Goal: Information Seeking & Learning: Check status

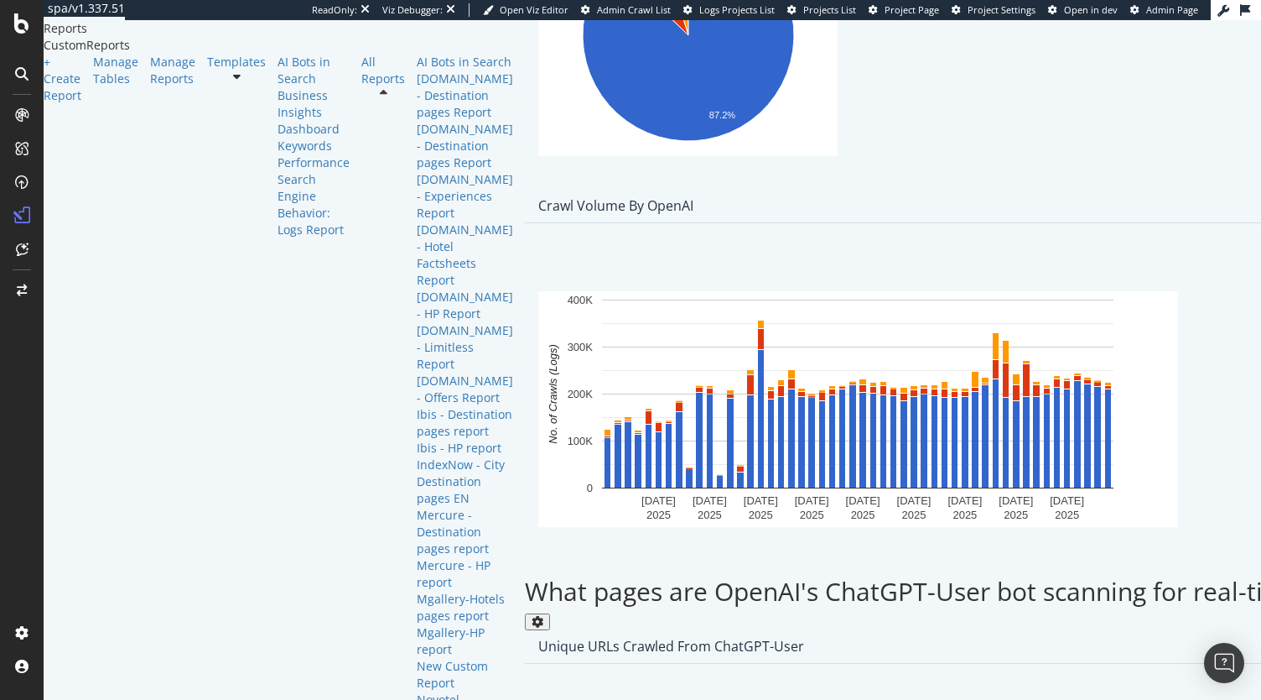
scroll to position [1270, 0]
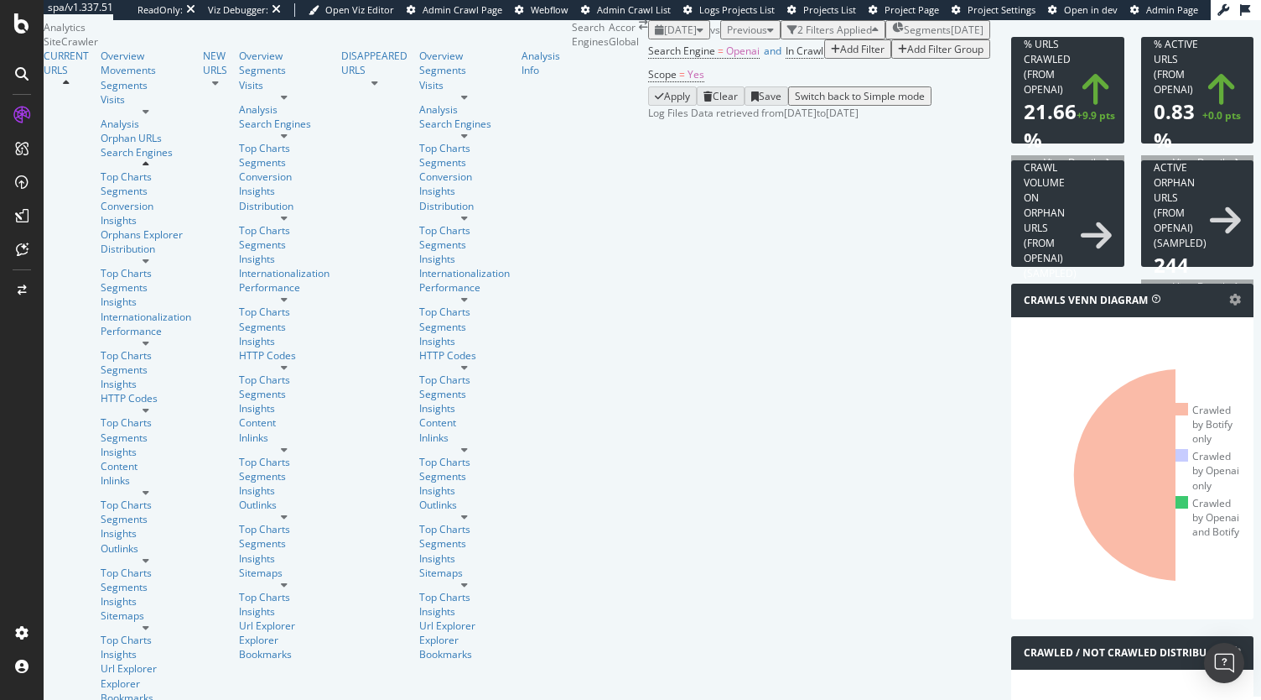
scroll to position [7, 0]
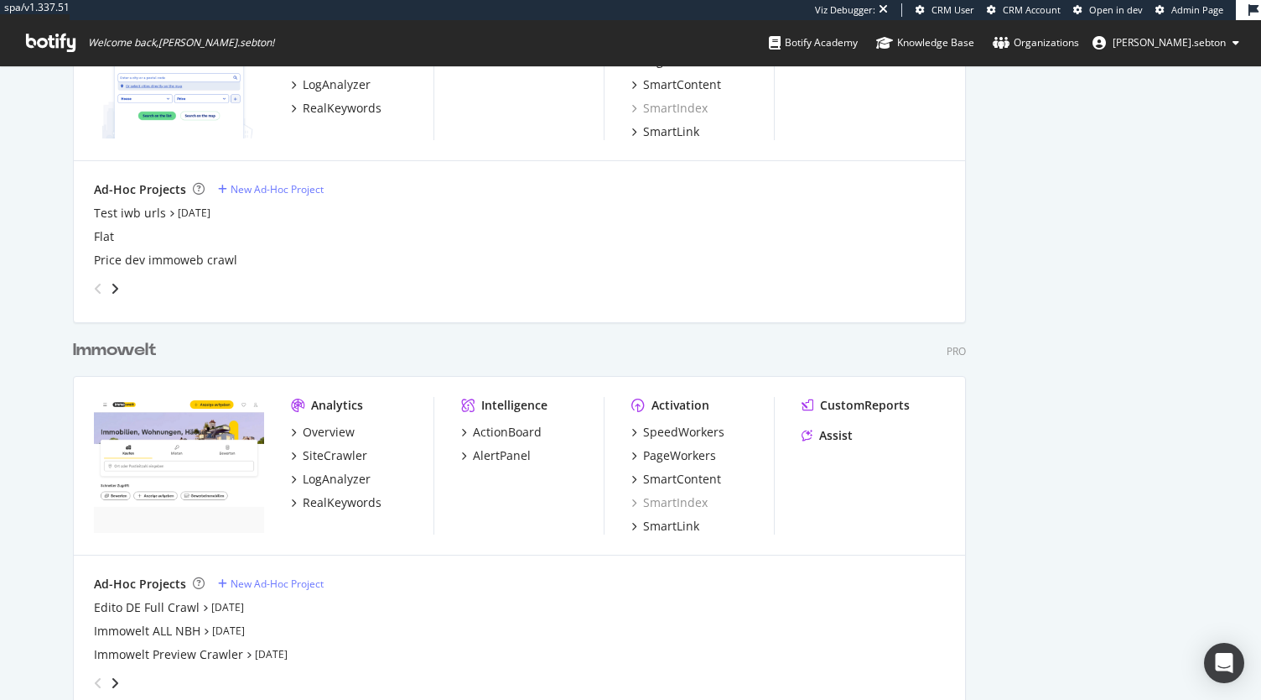
scroll to position [5029, 893]
click at [315, 475] on div "LogAnalyzer" at bounding box center [337, 479] width 68 height 17
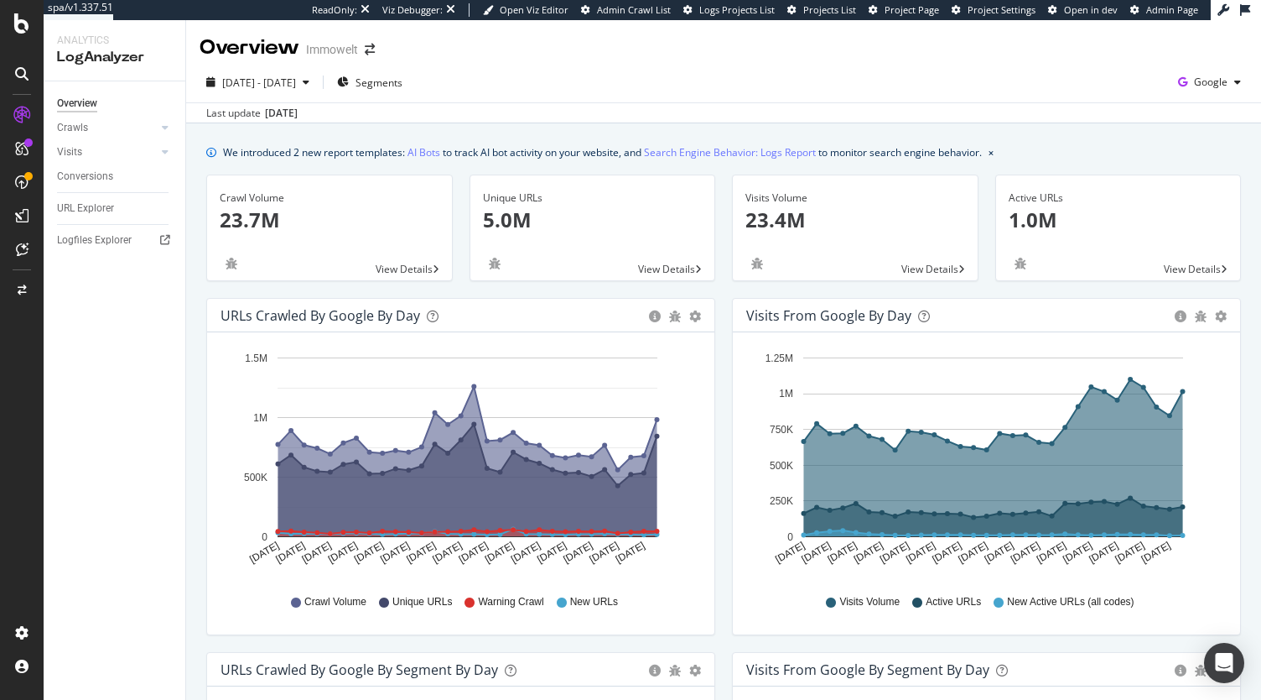
click at [374, 58] on div "Overview Immowelt" at bounding box center [296, 48] width 192 height 29
click at [372, 51] on icon "arrow-right-arrow-left" at bounding box center [370, 50] width 10 height 12
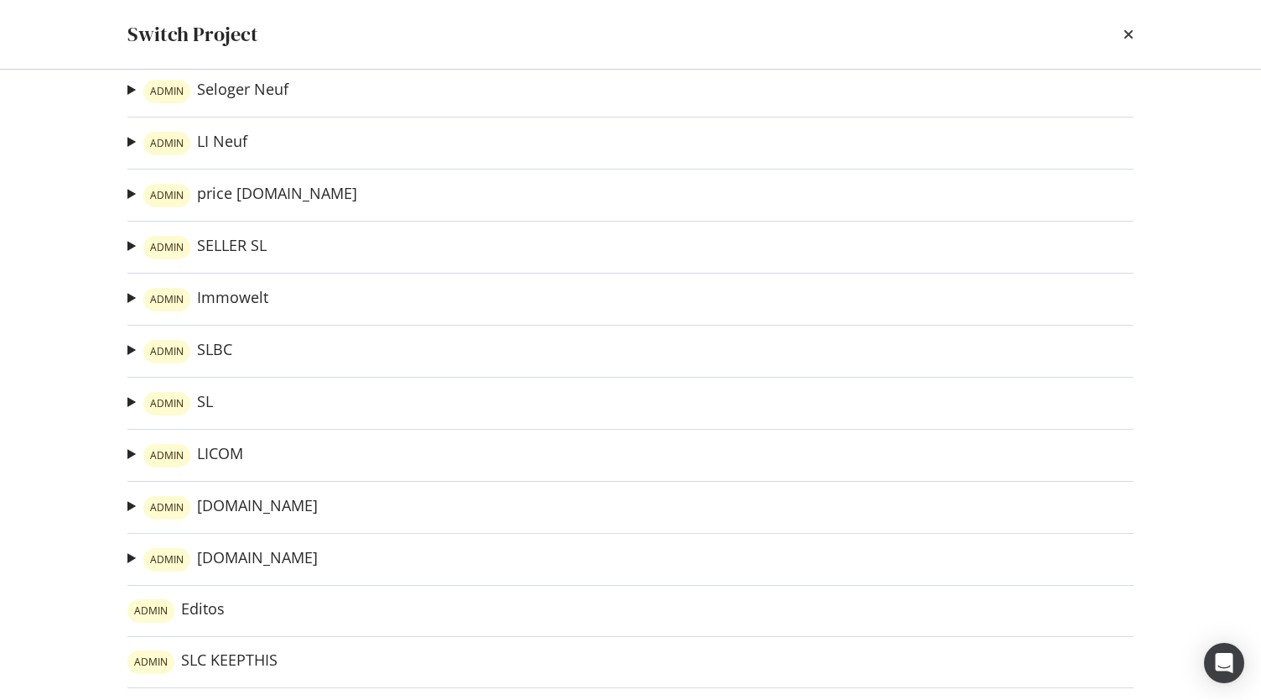
scroll to position [78, 0]
click at [252, 500] on link "ADMIN immonet.de" at bounding box center [230, 505] width 174 height 23
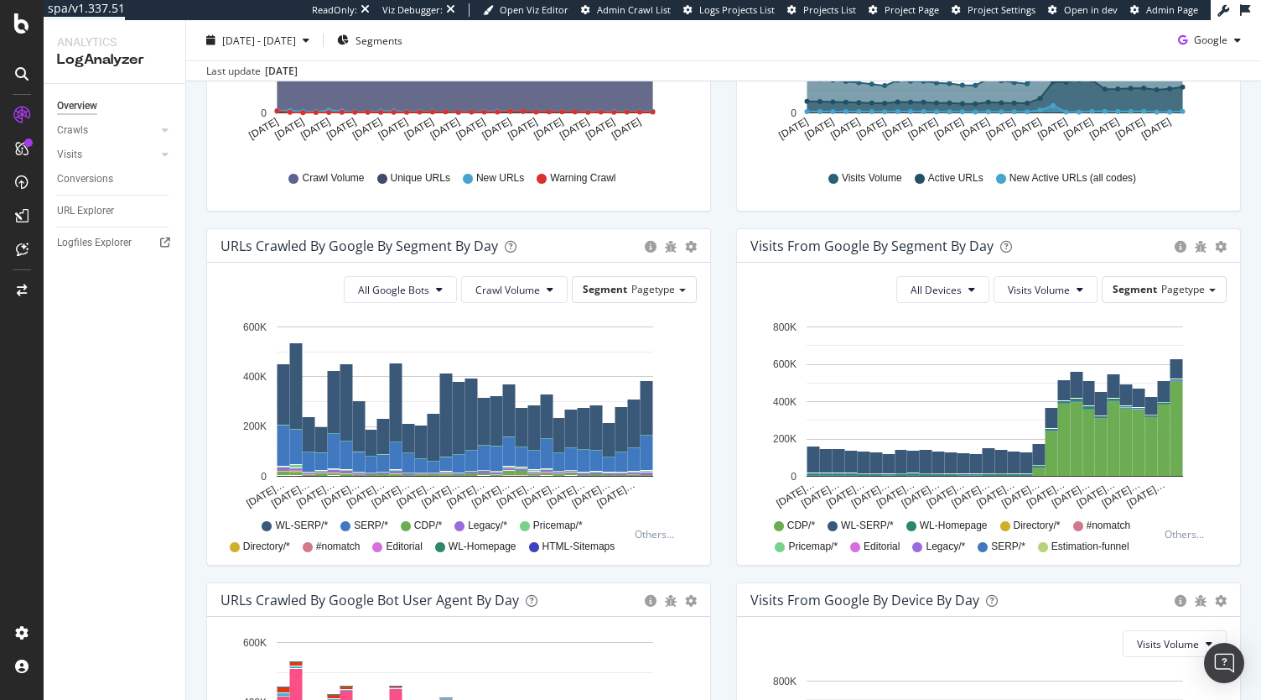
scroll to position [436, 0]
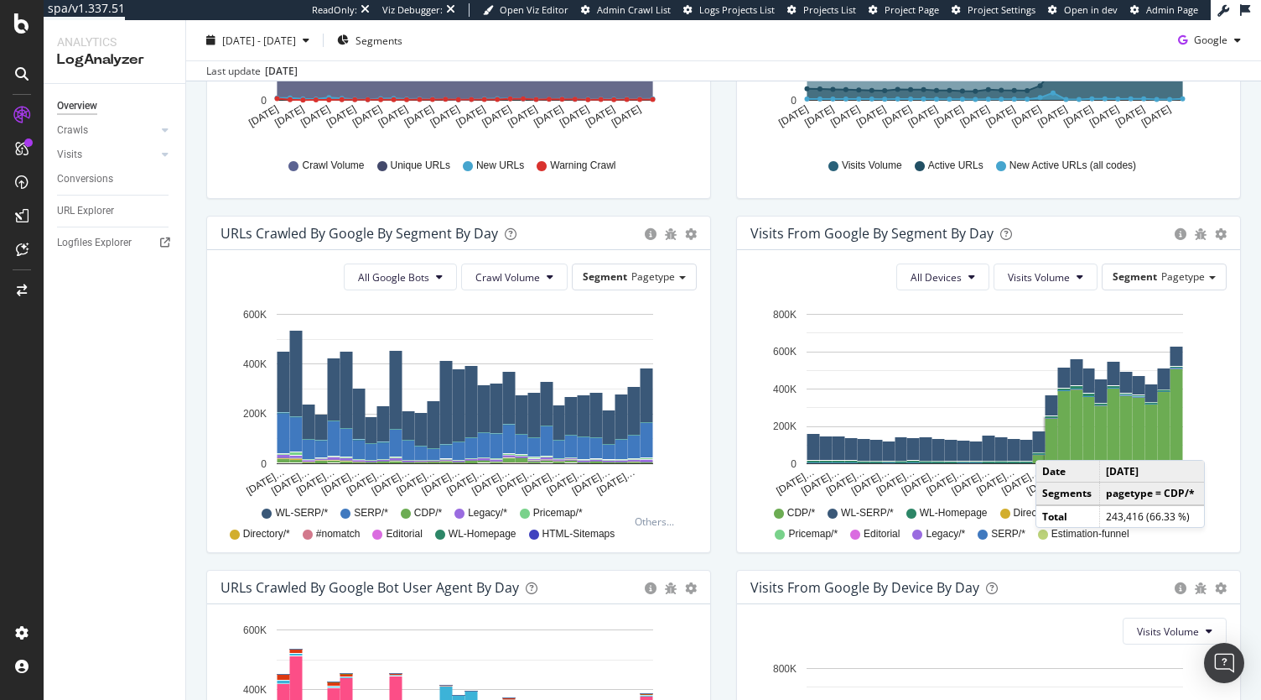
click at [1046, 442] on rect "A chart." at bounding box center [1052, 441] width 13 height 44
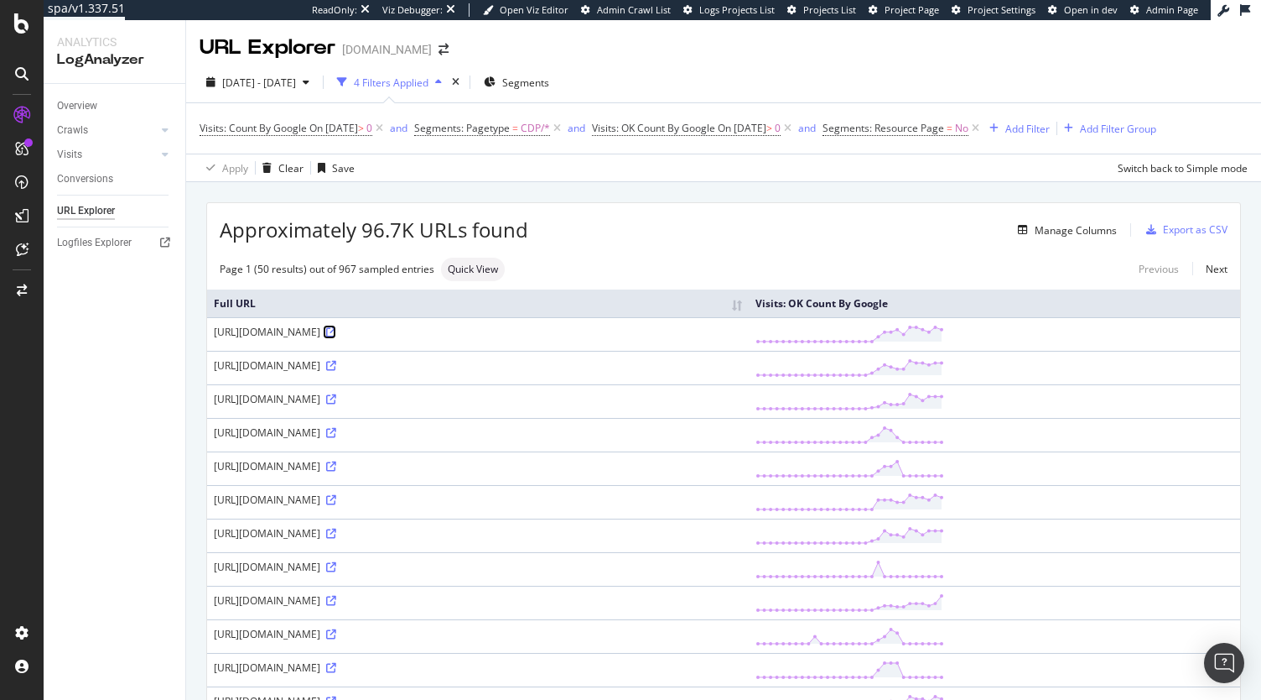
click at [336, 330] on icon at bounding box center [331, 332] width 10 height 10
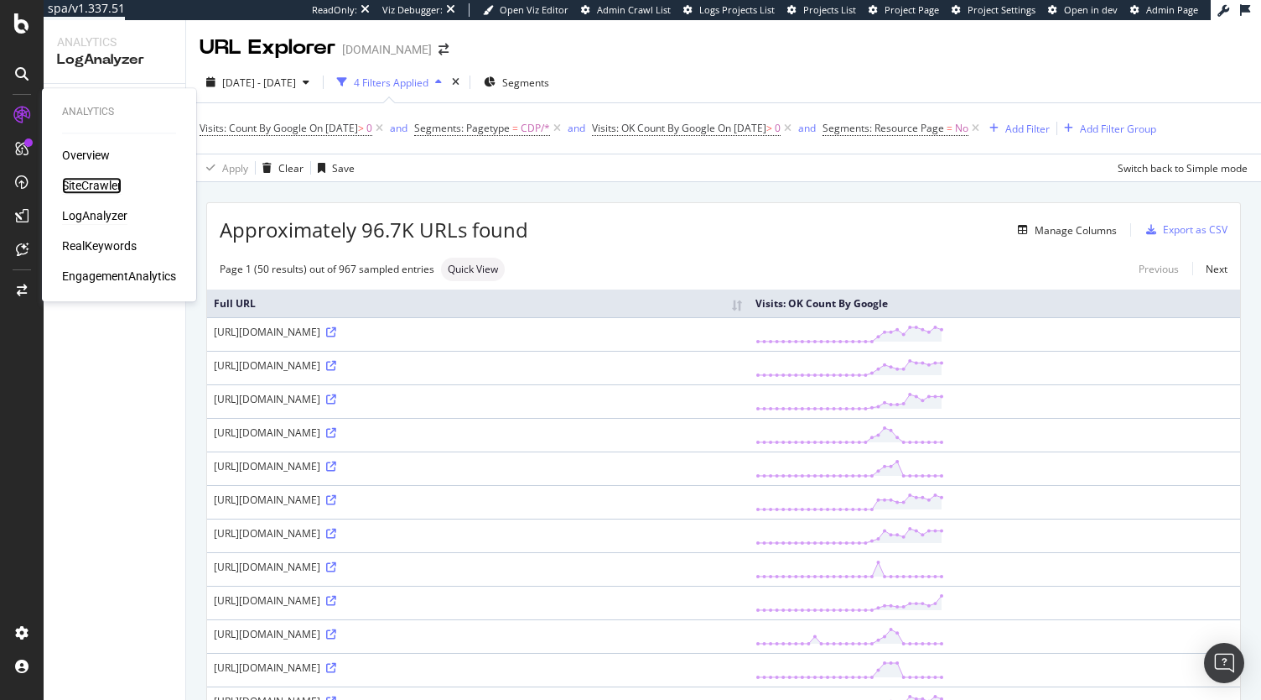
click at [81, 181] on div "SiteCrawler" at bounding box center [92, 185] width 60 height 17
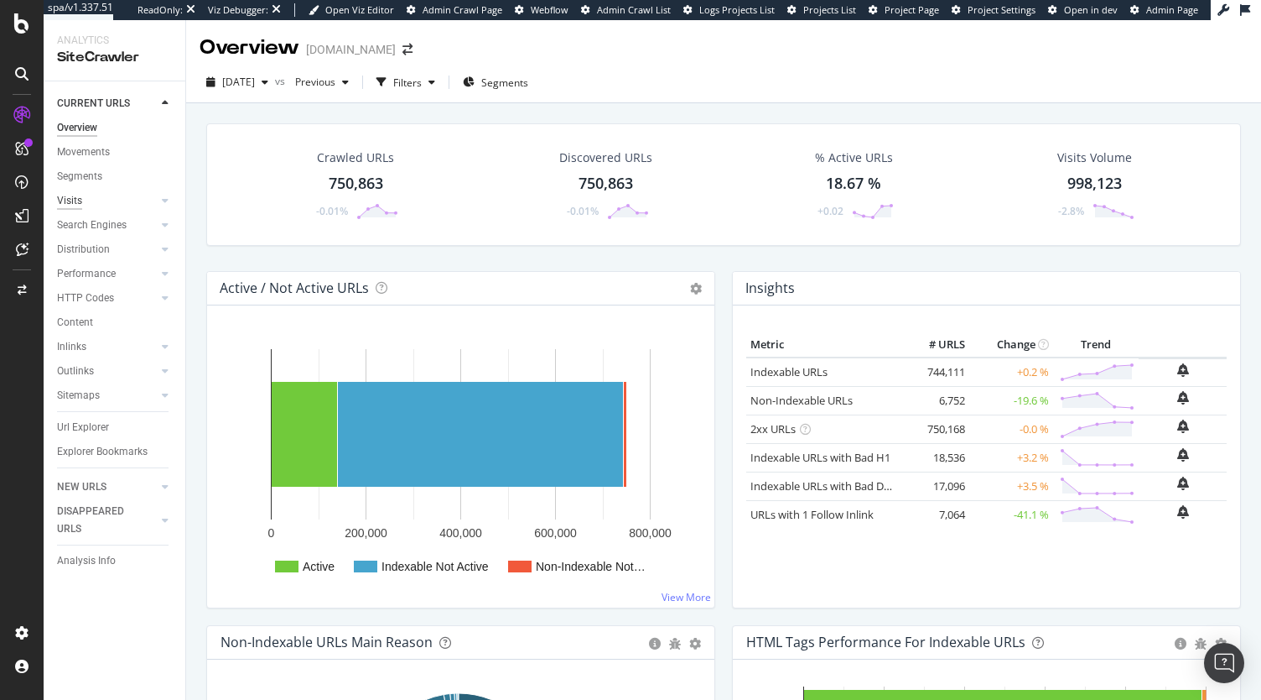
click at [65, 195] on div "Visits" at bounding box center [69, 201] width 25 height 18
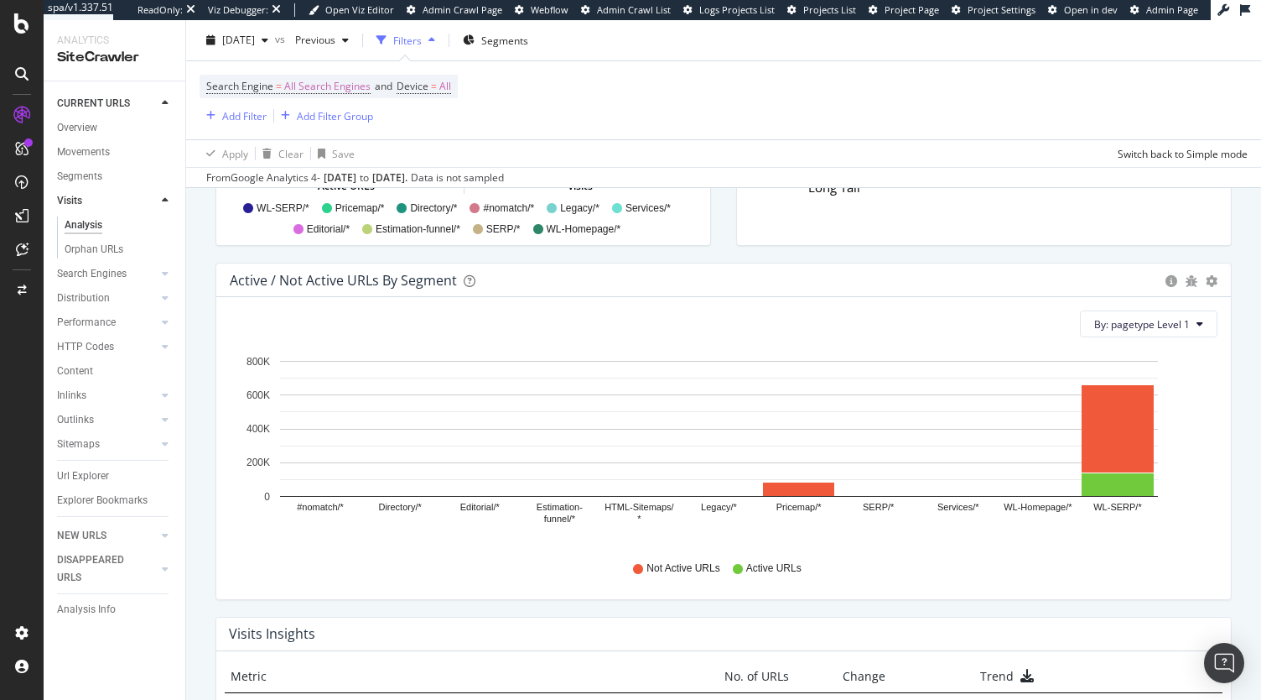
scroll to position [1475, 0]
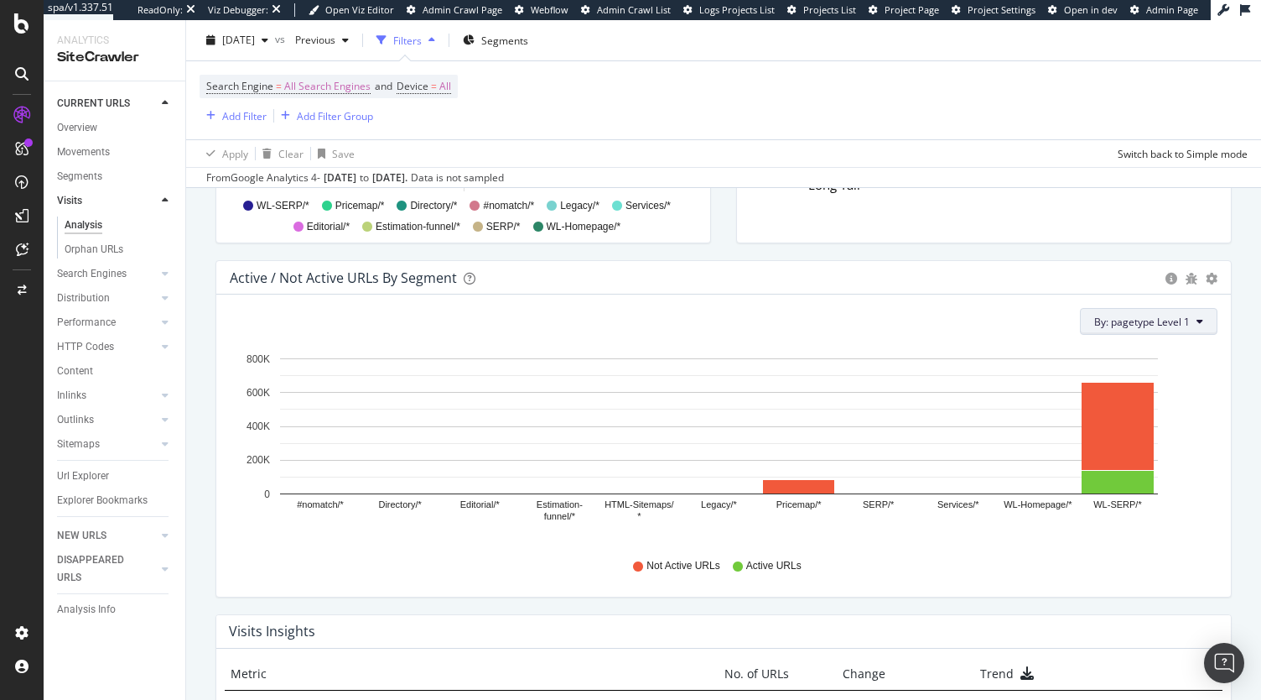
click at [1168, 315] on span "By: pagetype Level 1" at bounding box center [1143, 322] width 96 height 14
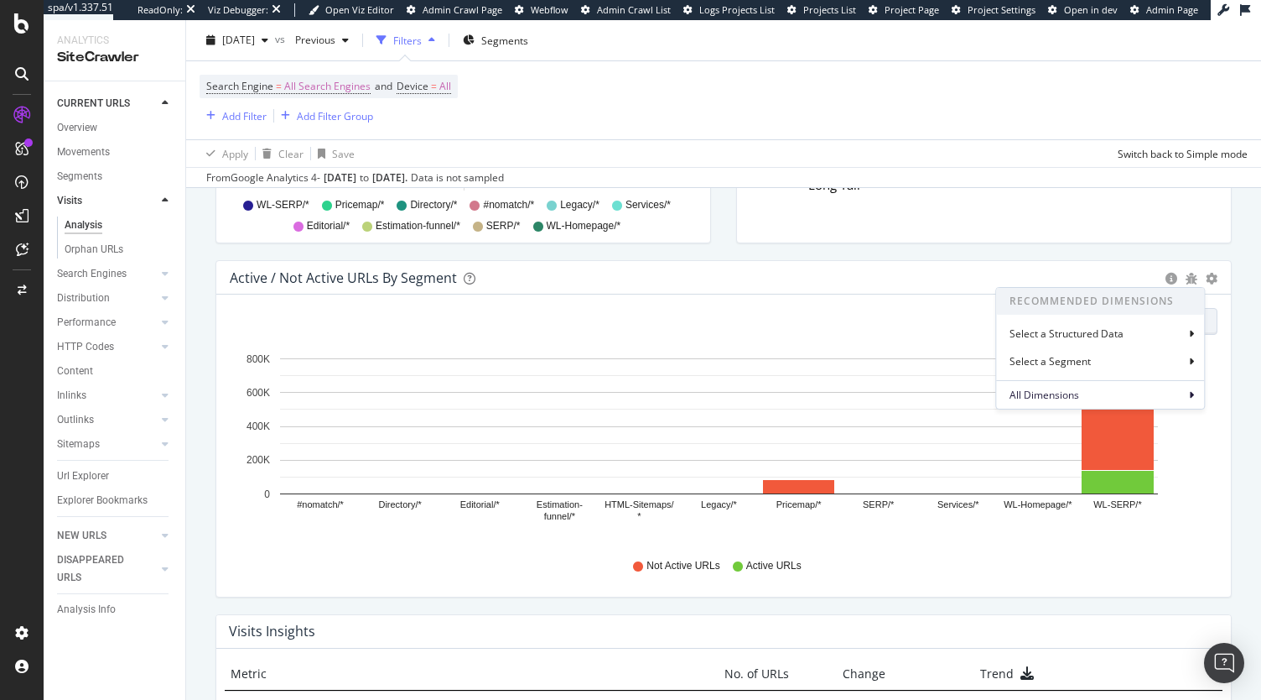
scroll to position [1575, 0]
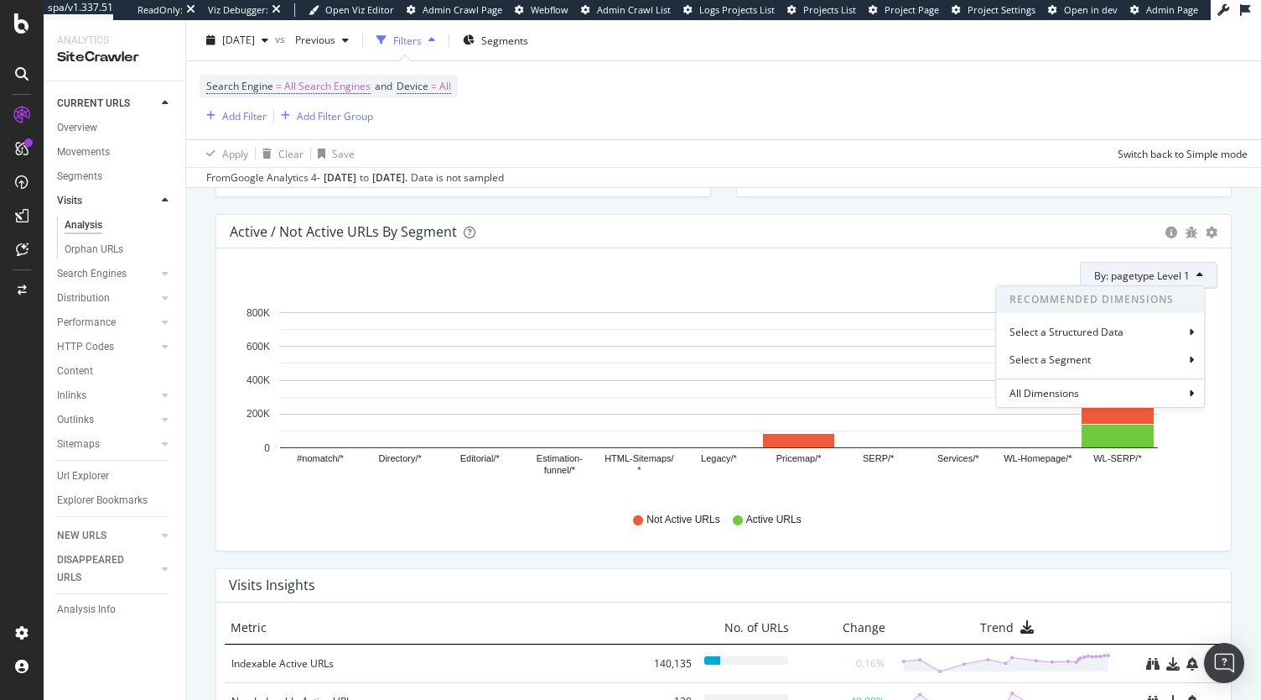
click at [1094, 502] on div "Not Active URLs Active URLs" at bounding box center [723, 520] width 971 height 38
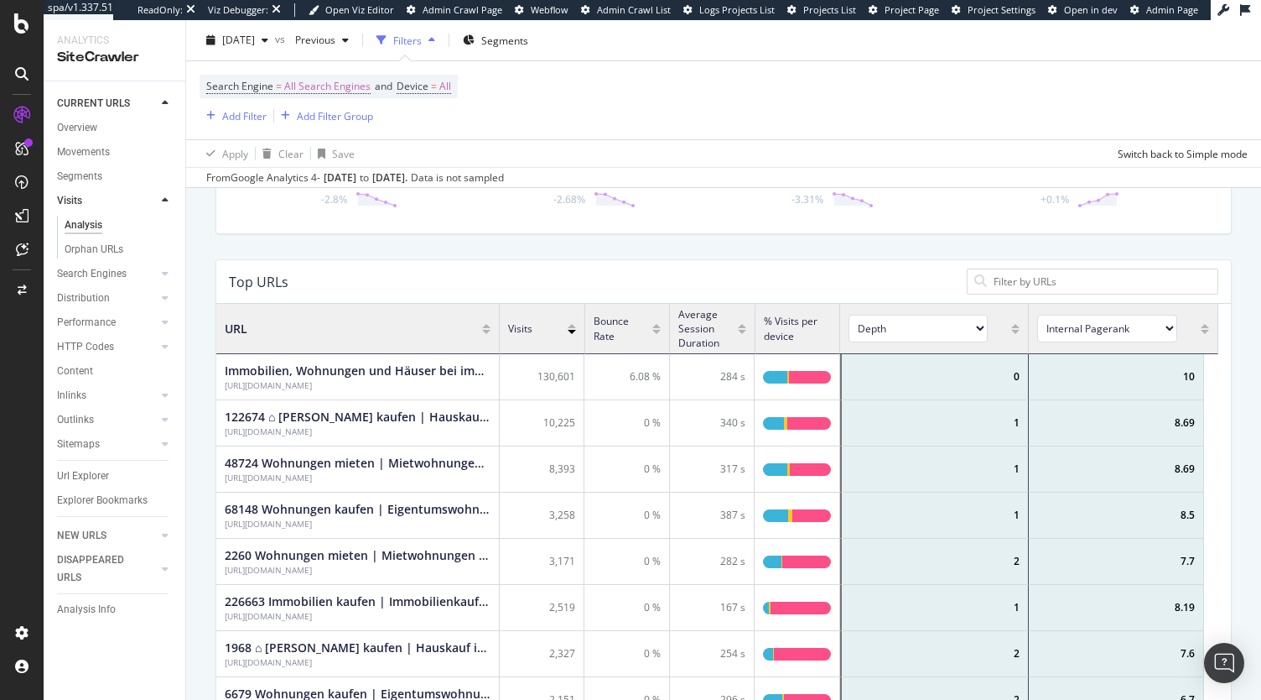
scroll to position [0, 0]
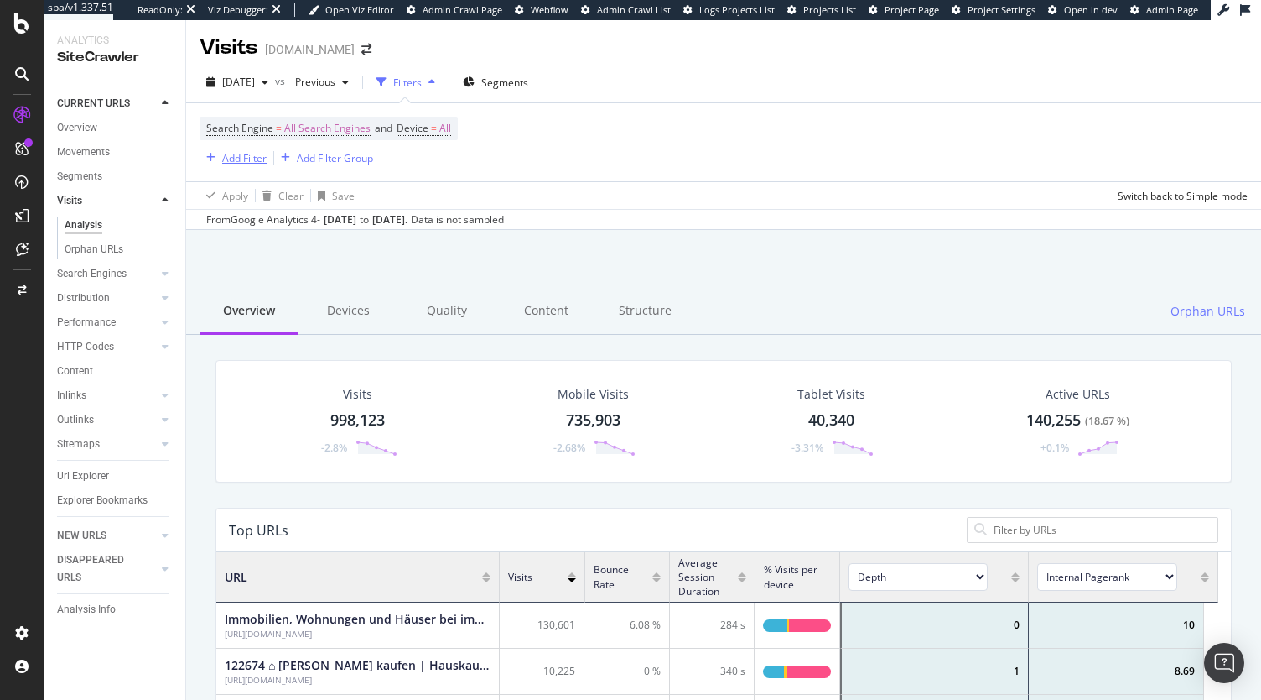
click at [250, 159] on div "Add Filter" at bounding box center [244, 158] width 44 height 14
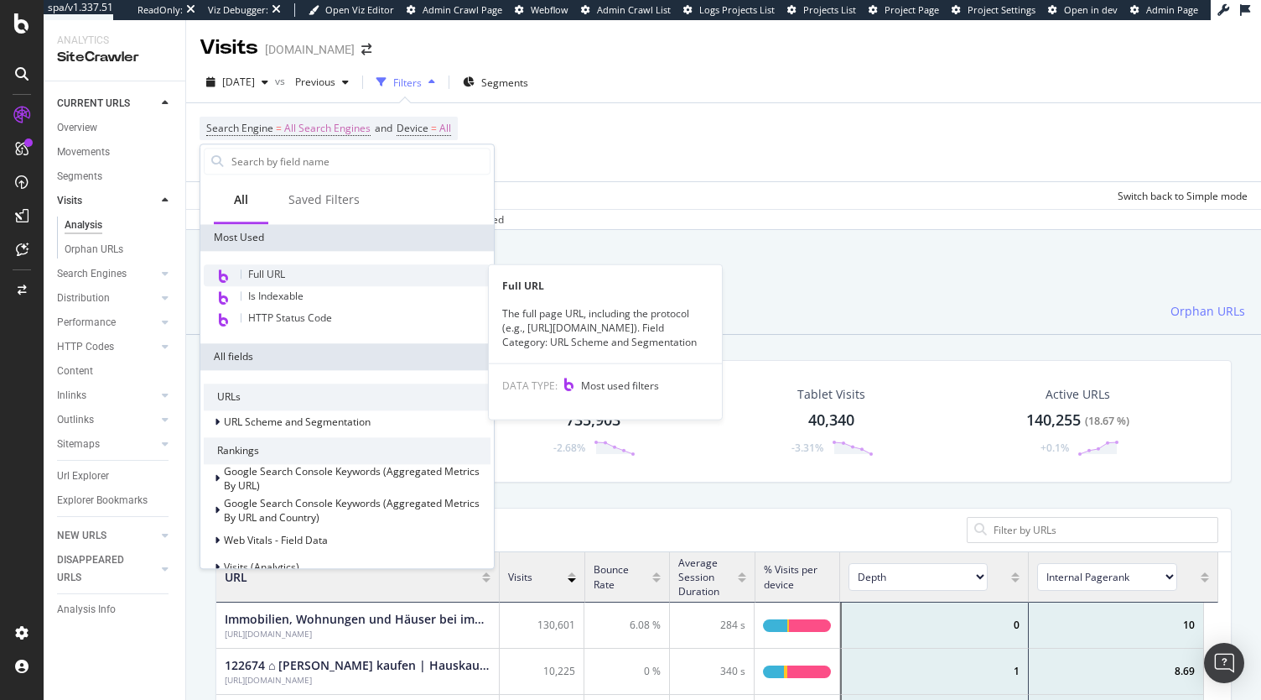
click at [283, 265] on div "Full URL" at bounding box center [347, 275] width 287 height 22
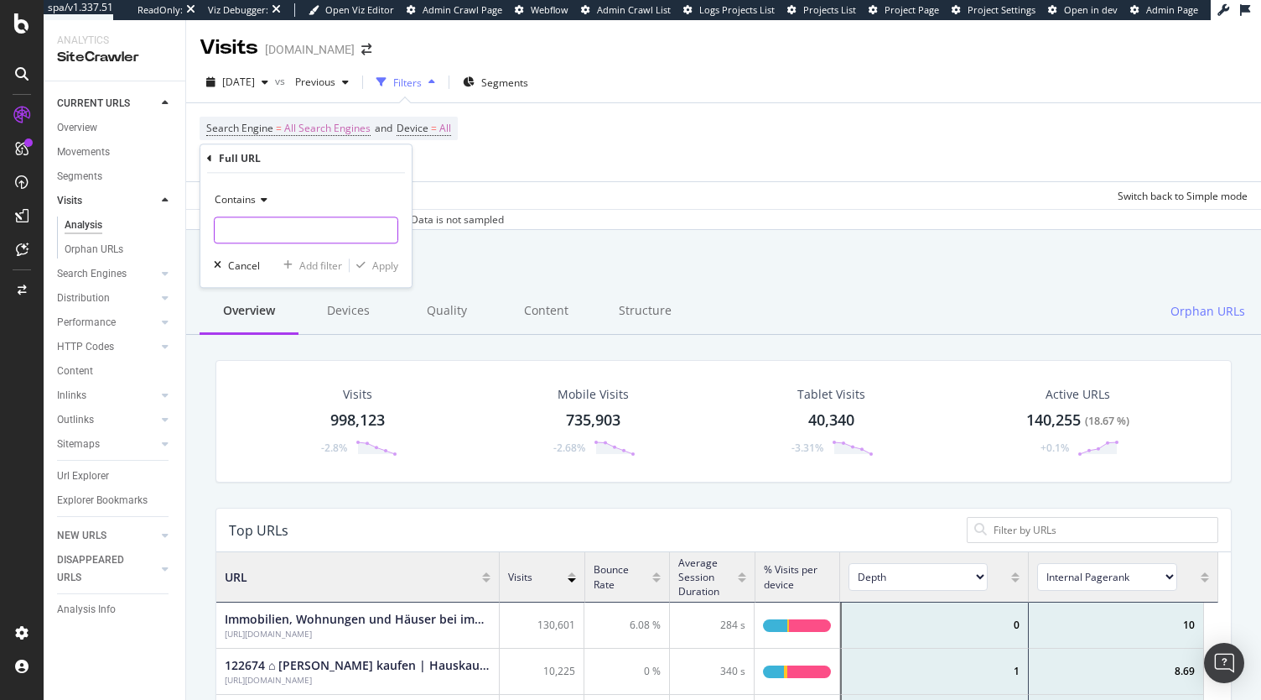
click at [252, 221] on input "text" at bounding box center [306, 229] width 183 height 27
type input "/expose/"
click at [389, 268] on div "Apply" at bounding box center [385, 265] width 26 height 14
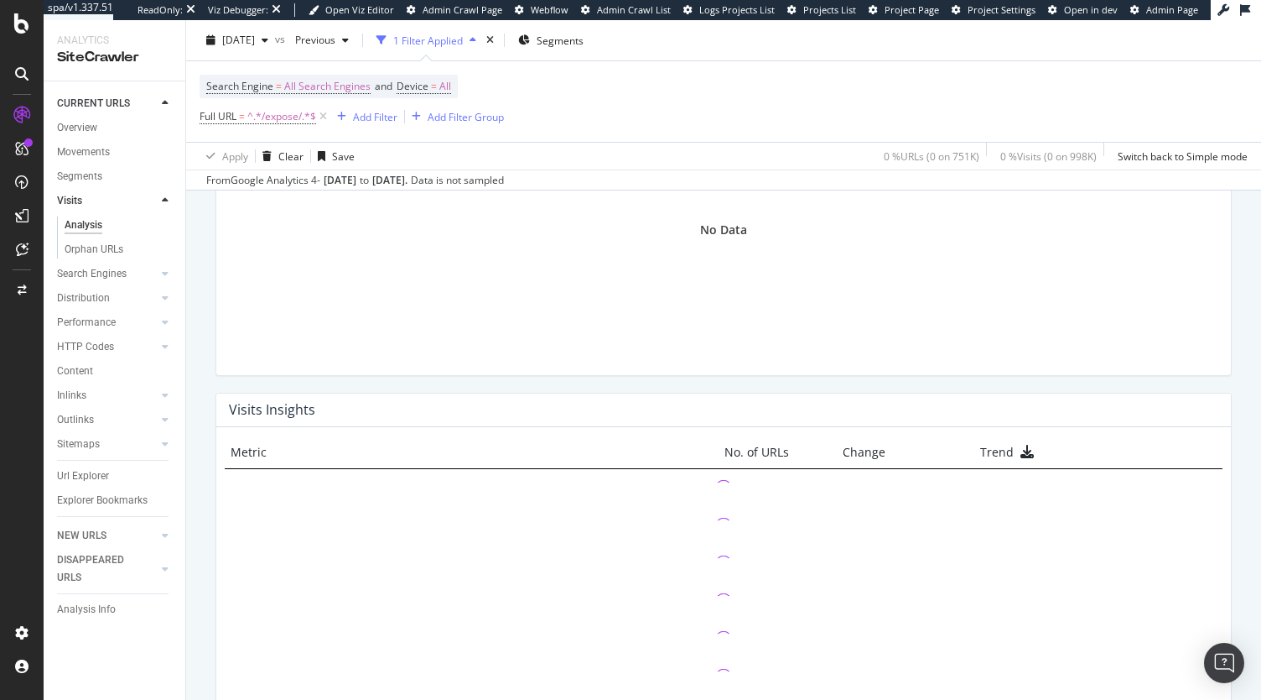
scroll to position [1748, 0]
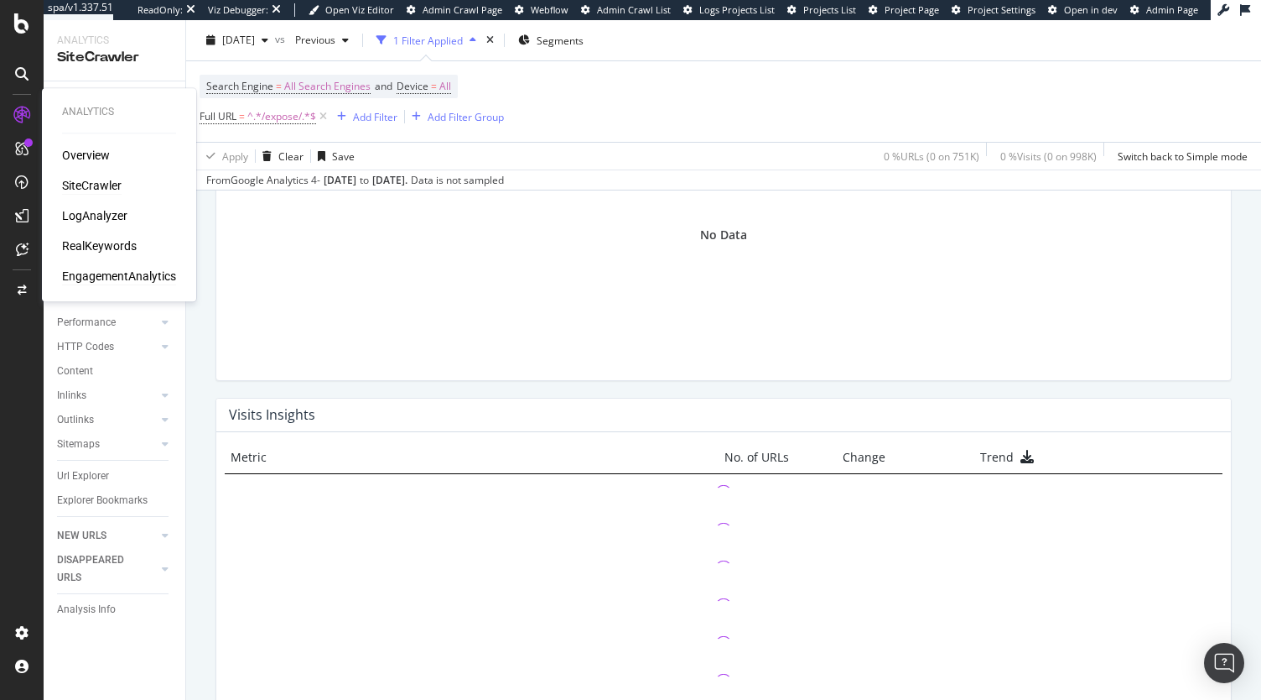
click at [94, 275] on div "EngagementAnalytics" at bounding box center [119, 276] width 114 height 17
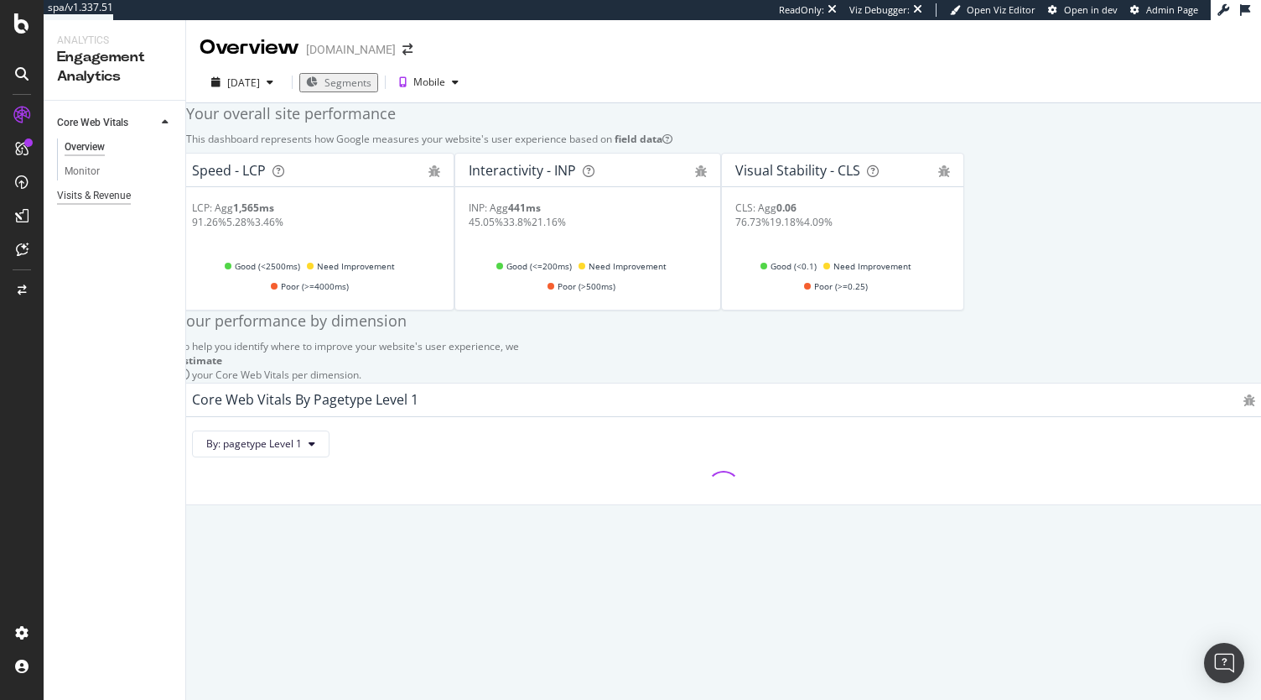
click at [111, 192] on div "Visits & Revenue" at bounding box center [94, 196] width 74 height 18
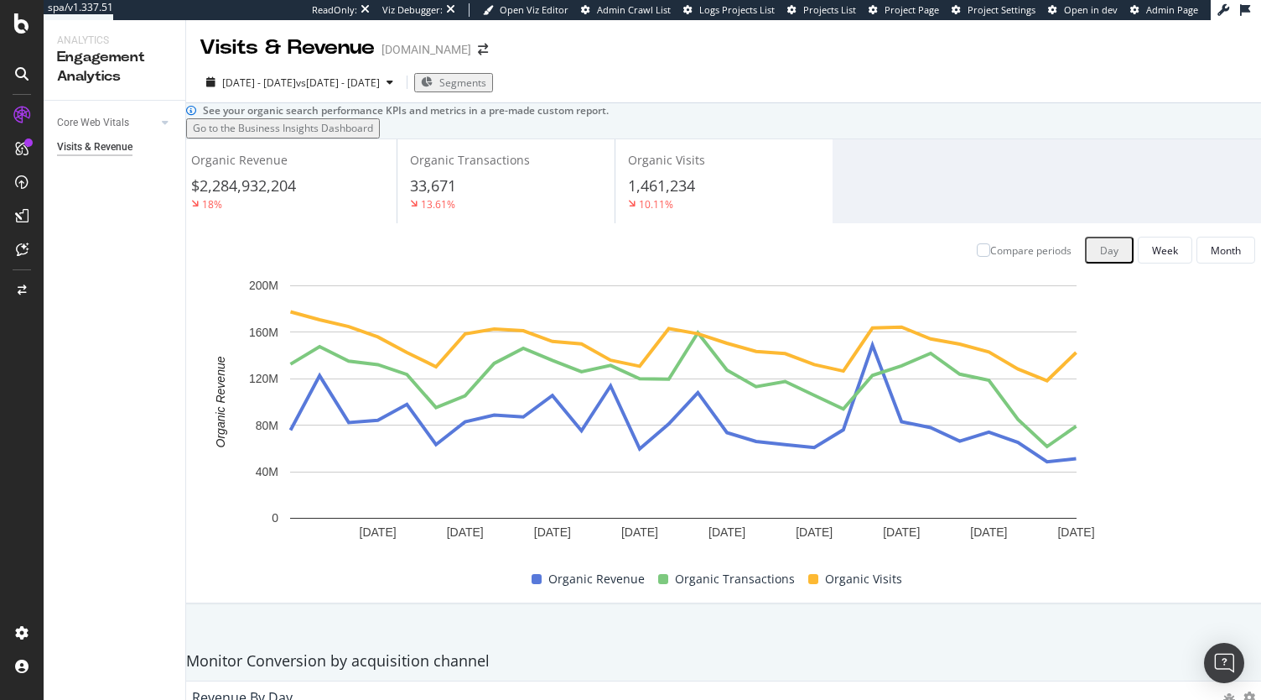
click at [486, 85] on span "Segments" at bounding box center [462, 82] width 47 height 14
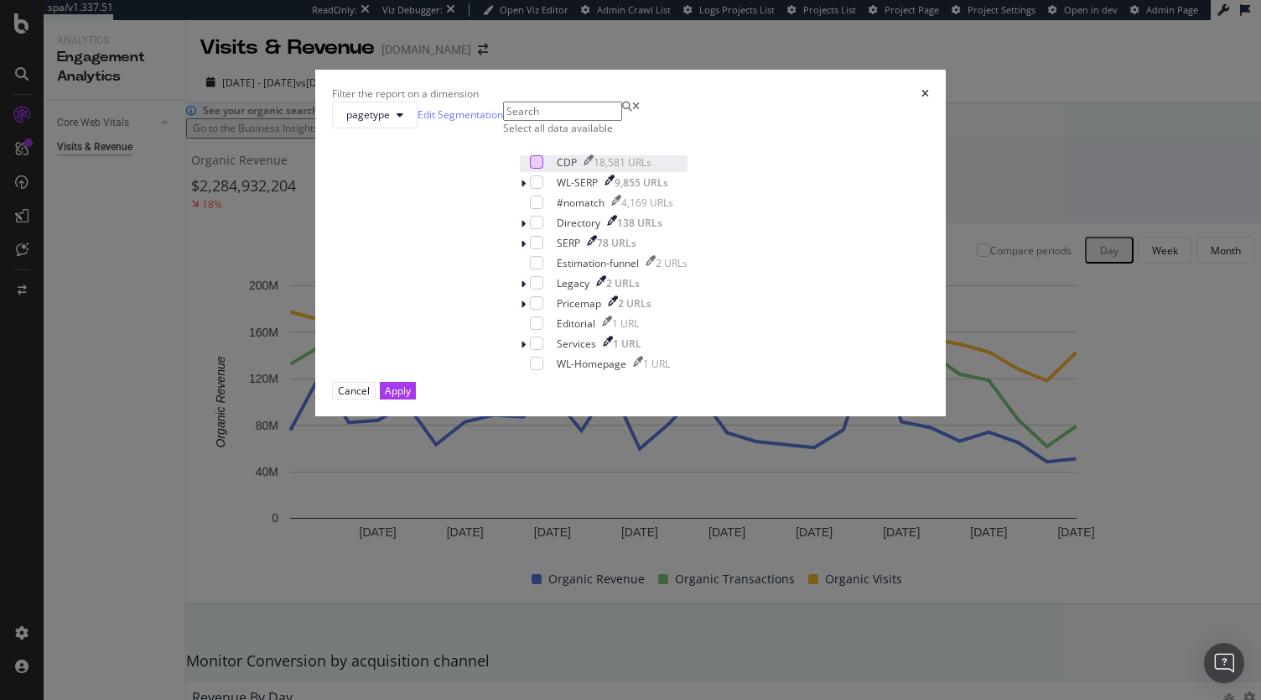
click at [530, 169] on div "modal" at bounding box center [536, 161] width 13 height 13
click at [411, 398] on div "Apply" at bounding box center [398, 390] width 26 height 14
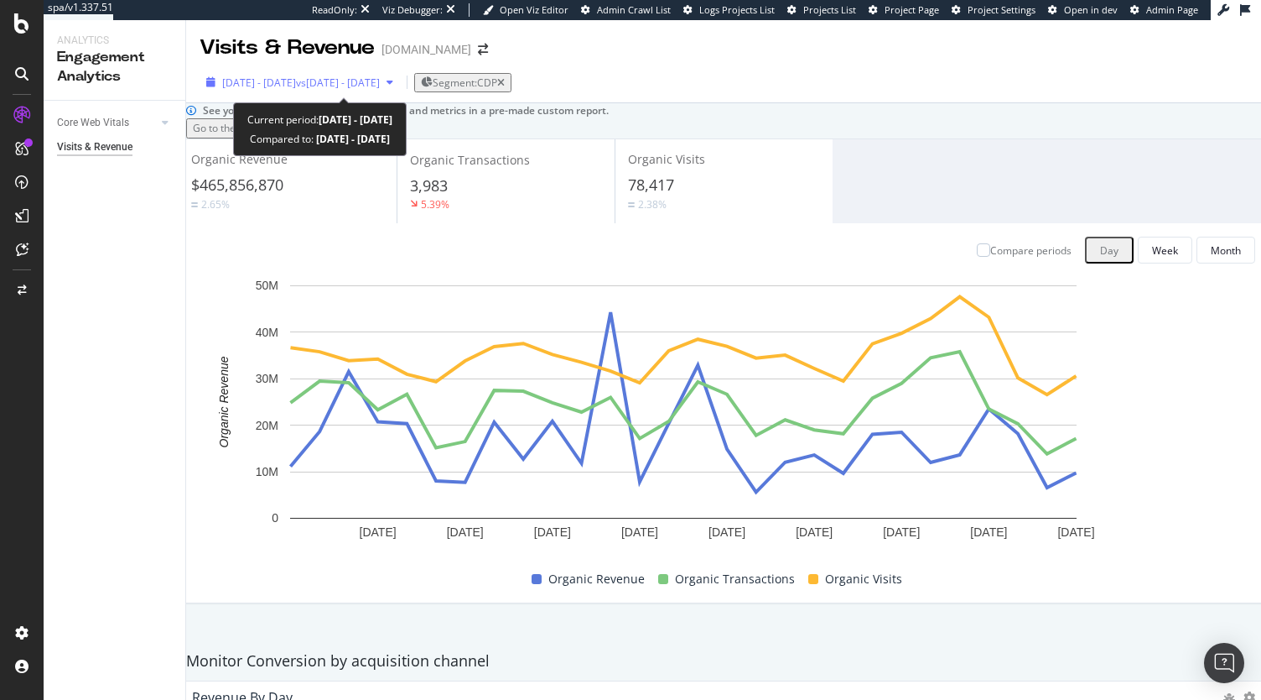
click at [296, 79] on span "2025 Sep. 1st - Sep. 28th" at bounding box center [259, 82] width 74 height 14
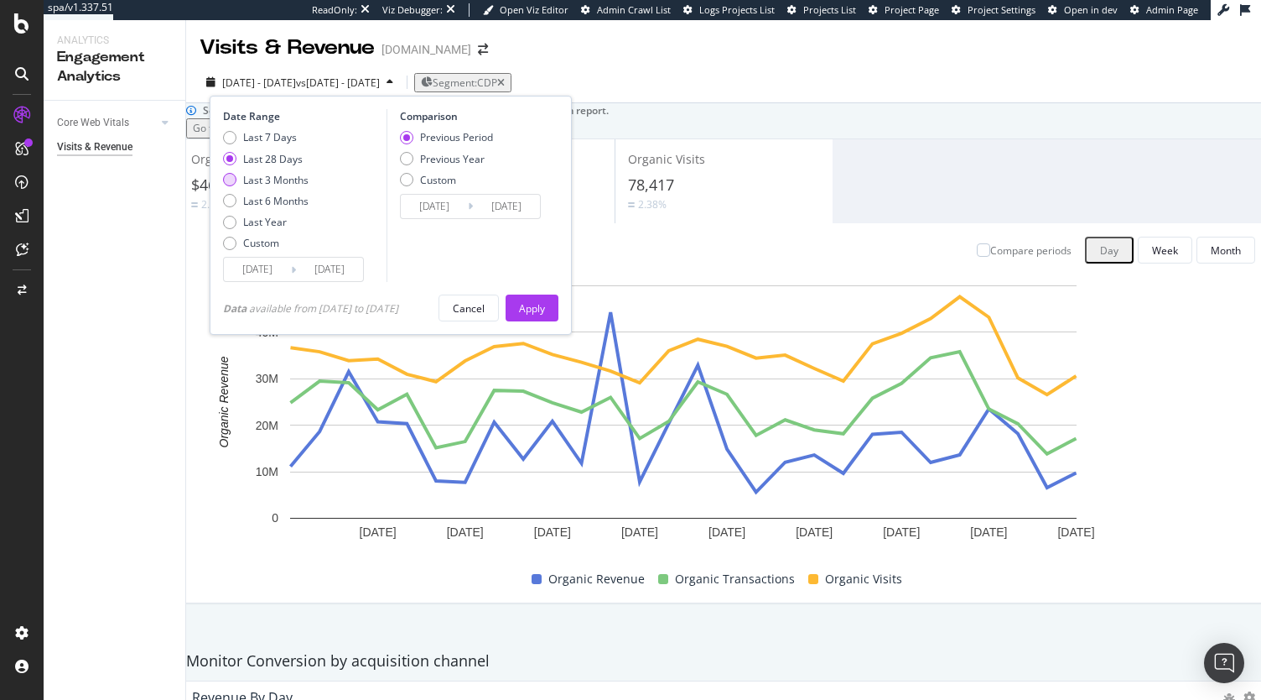
click at [281, 182] on div "Last 3 Months" at bounding box center [275, 180] width 65 height 14
type input "2025/06/29"
type input "2025/03/29"
type input "2025/06/28"
click at [542, 313] on div "Apply" at bounding box center [532, 308] width 26 height 14
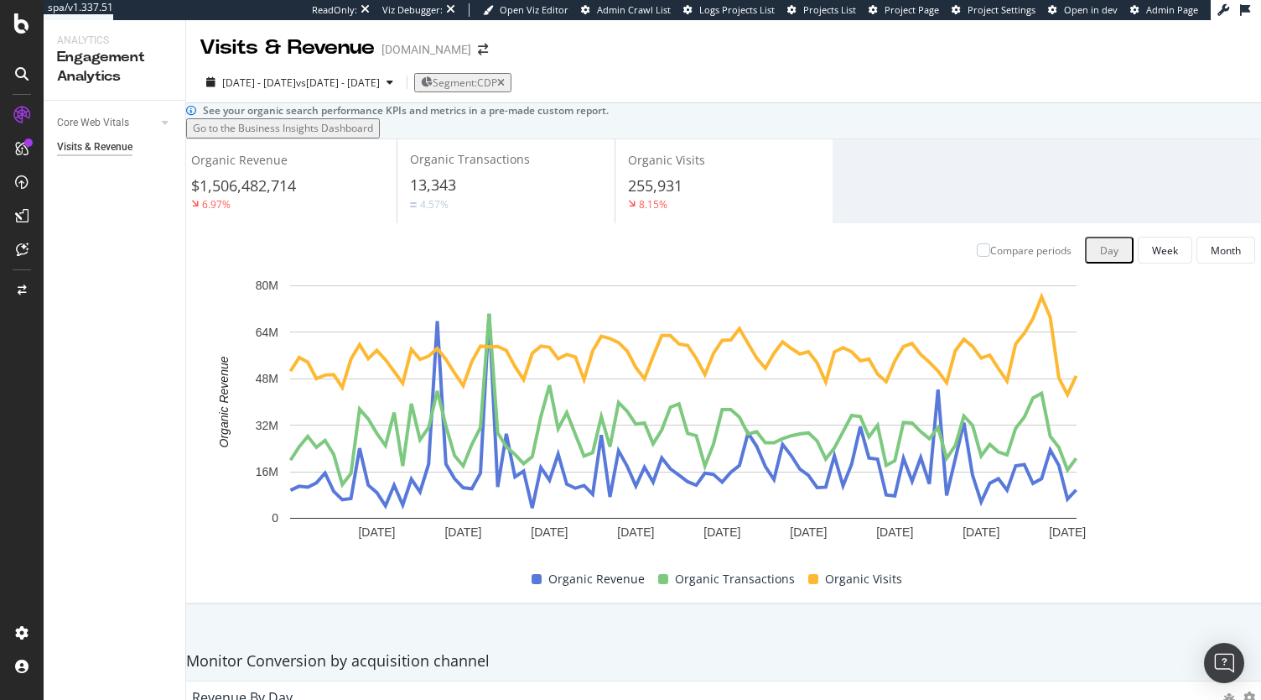
click at [530, 167] on span "Organic Transactions" at bounding box center [470, 159] width 120 height 16
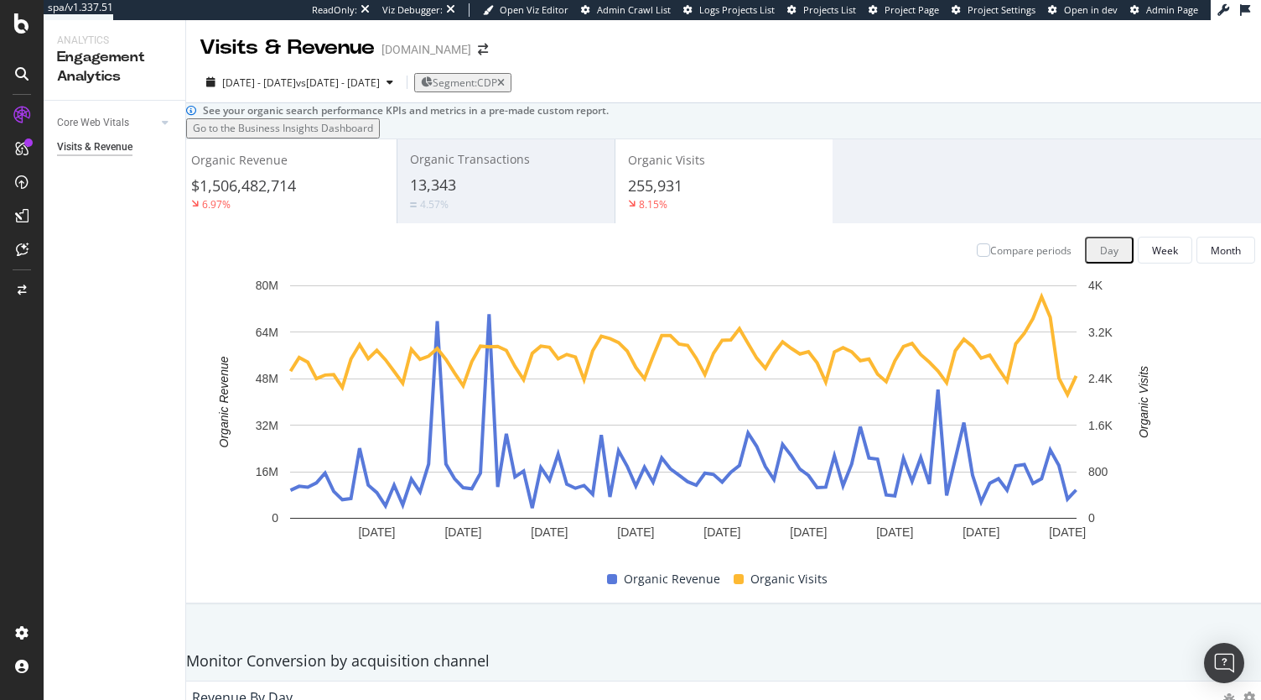
click at [349, 197] on div "$1,506,482,714" at bounding box center [287, 186] width 193 height 22
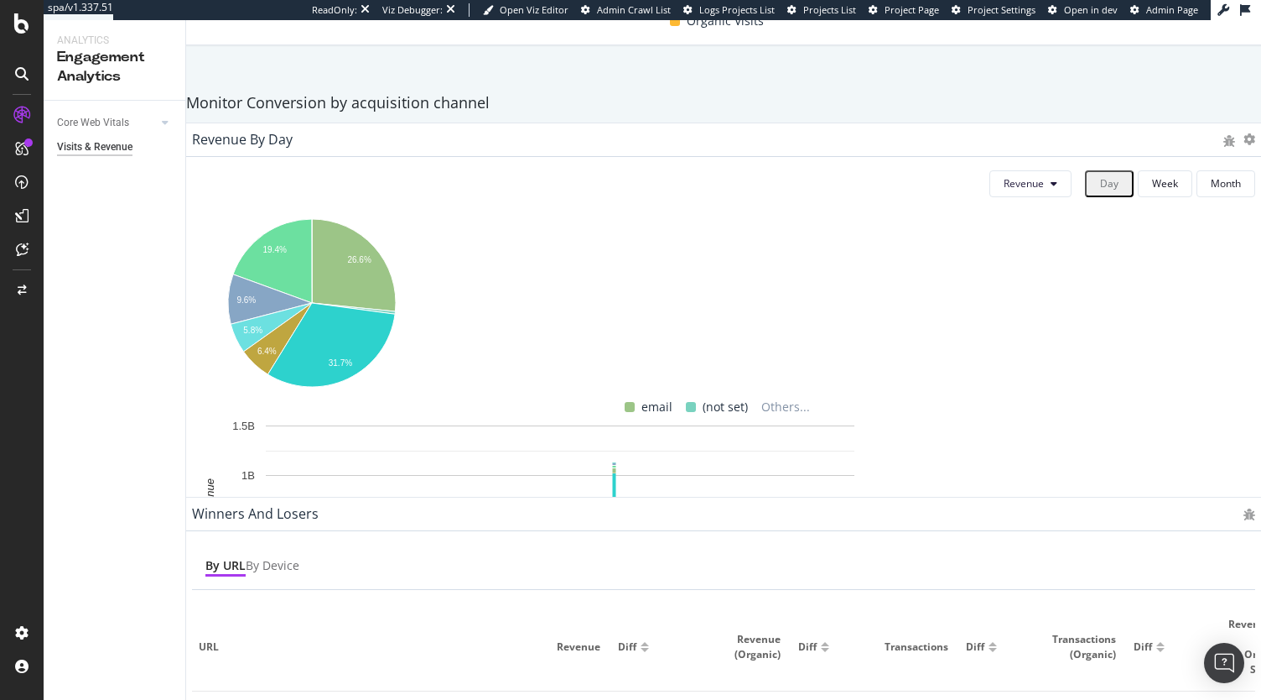
scroll to position [560, 0]
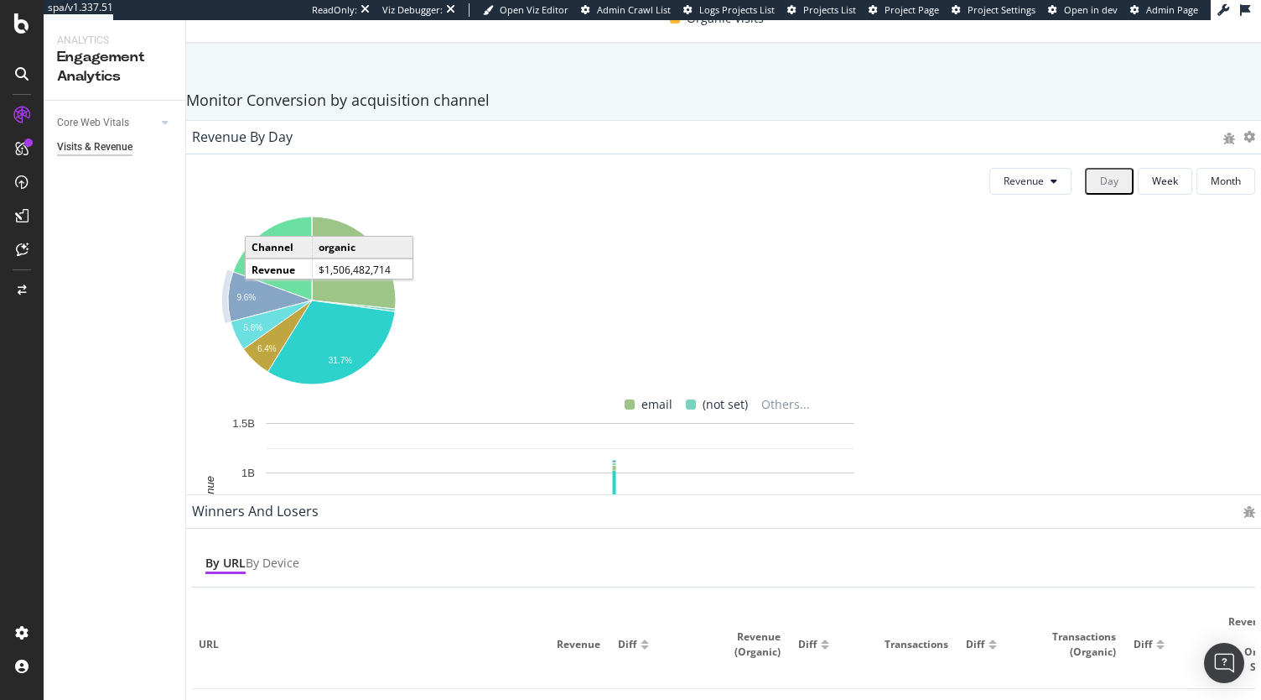
click at [273, 321] on icon "A chart." at bounding box center [270, 296] width 84 height 49
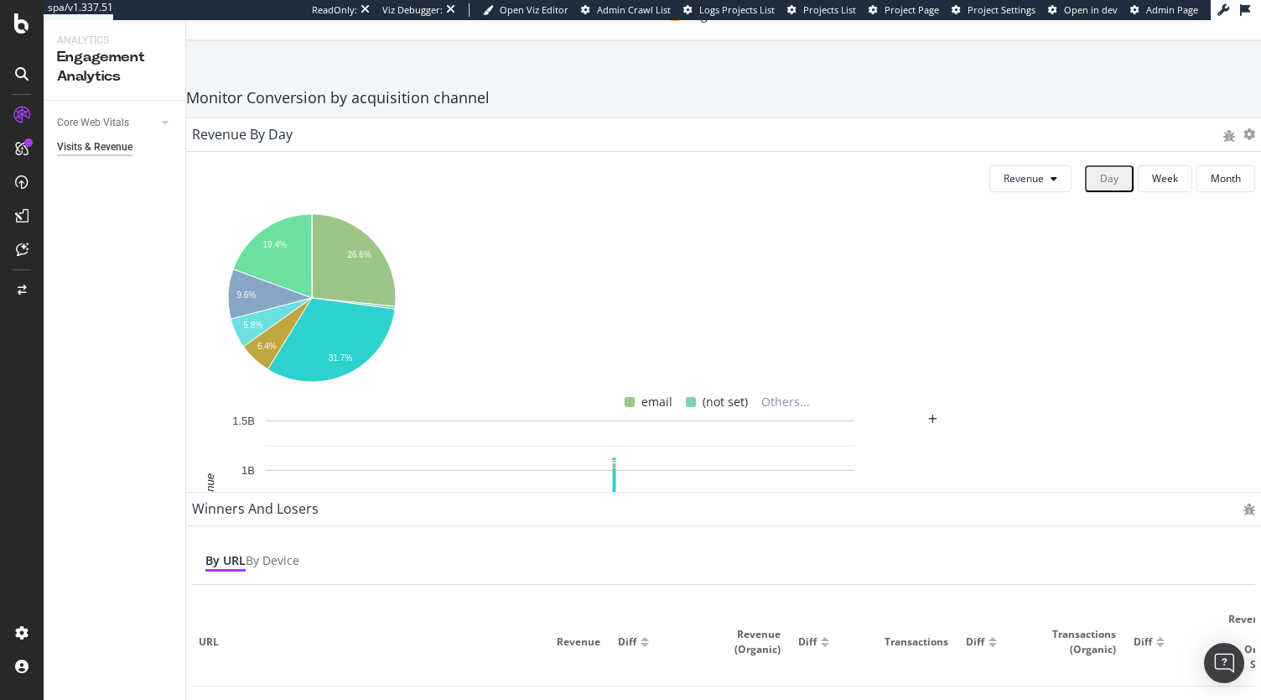
scroll to position [564, 0]
click at [998, 191] on button "Revenue" at bounding box center [1031, 177] width 82 height 27
click at [1040, 377] on span "Transactions (Organic)" at bounding box center [1023, 371] width 107 height 15
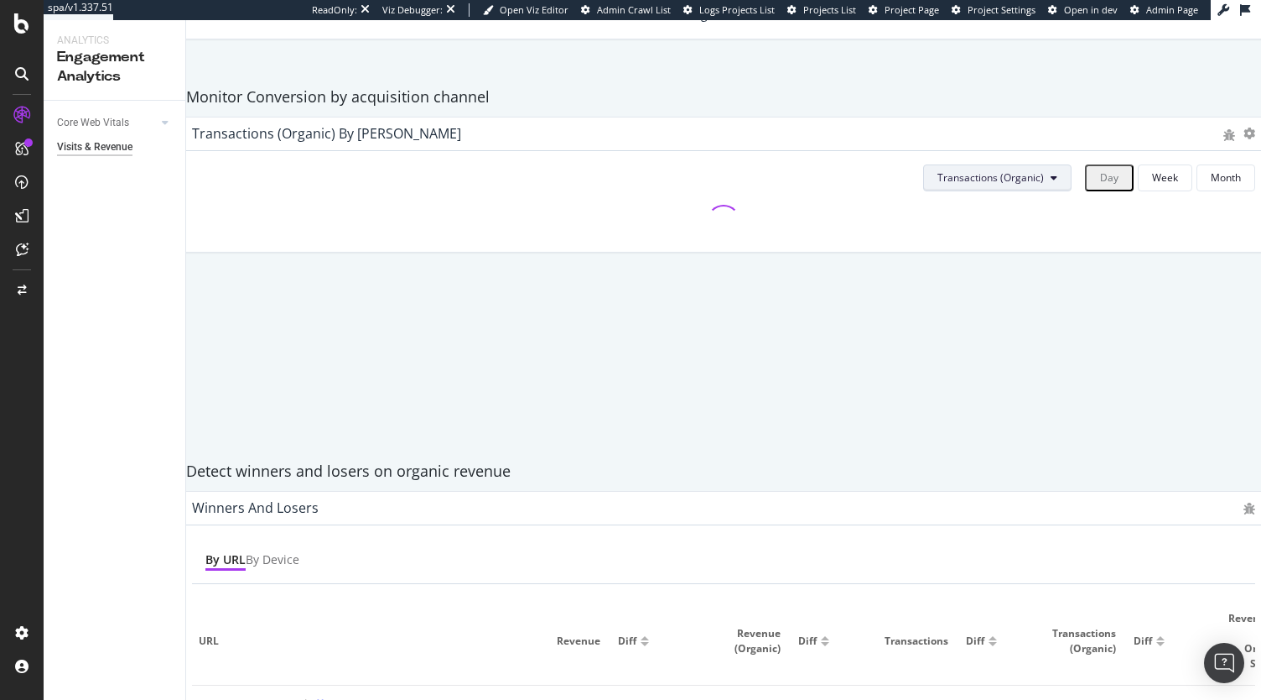
click at [990, 191] on button "Transactions (Organic)" at bounding box center [997, 177] width 148 height 27
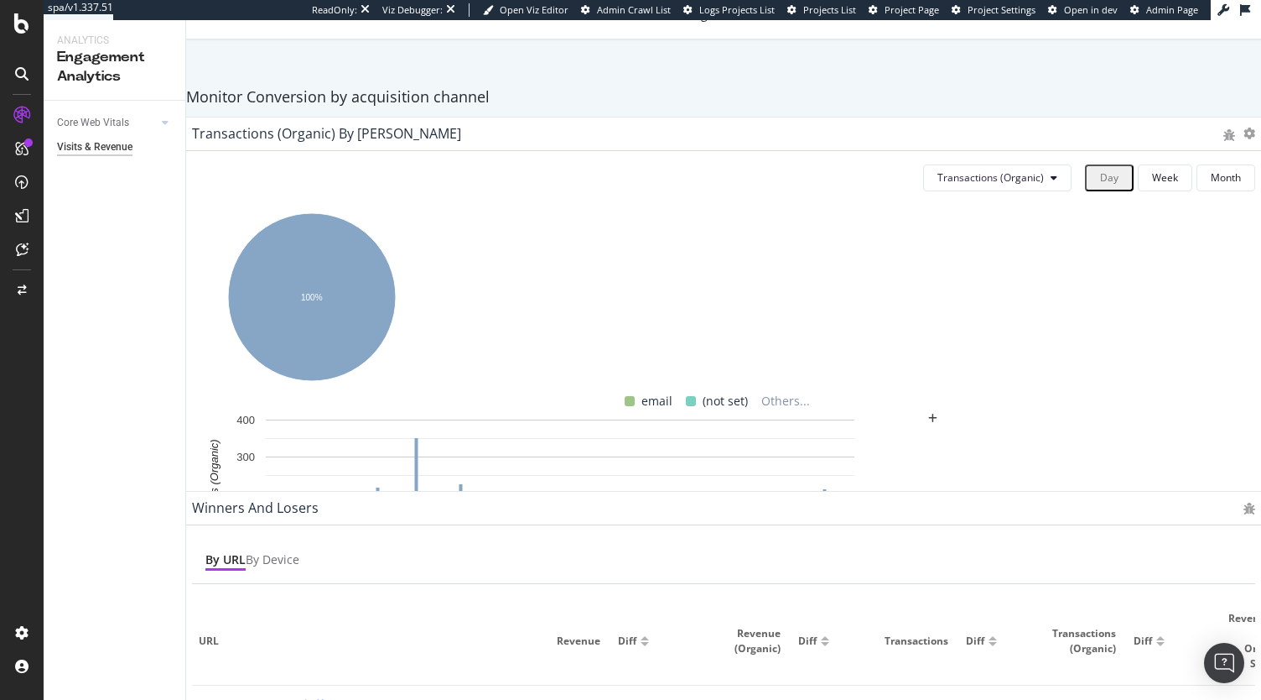
click at [928, 411] on rect "A chart." at bounding box center [560, 504] width 736 height 186
click at [1012, 191] on button "Transactions (Organic)" at bounding box center [997, 177] width 148 height 27
click at [986, 396] on span "No. of Visits" at bounding box center [961, 402] width 110 height 15
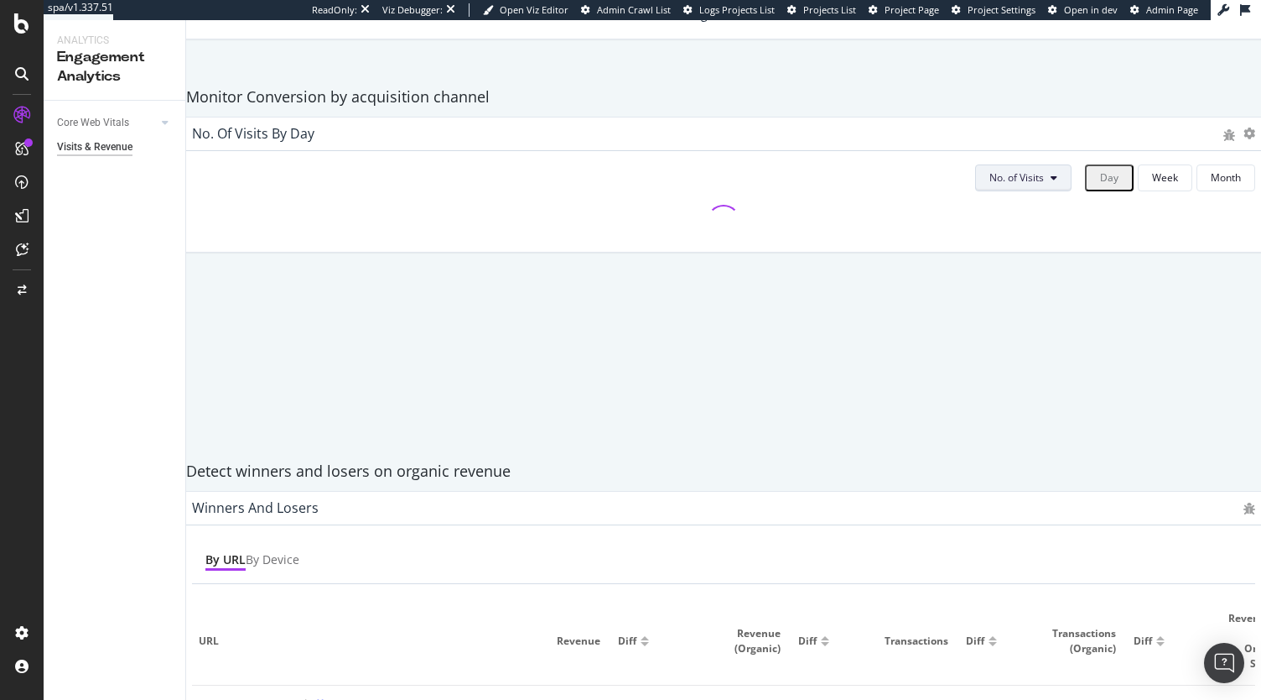
click at [1001, 185] on span "No. of Visits" at bounding box center [1017, 177] width 55 height 14
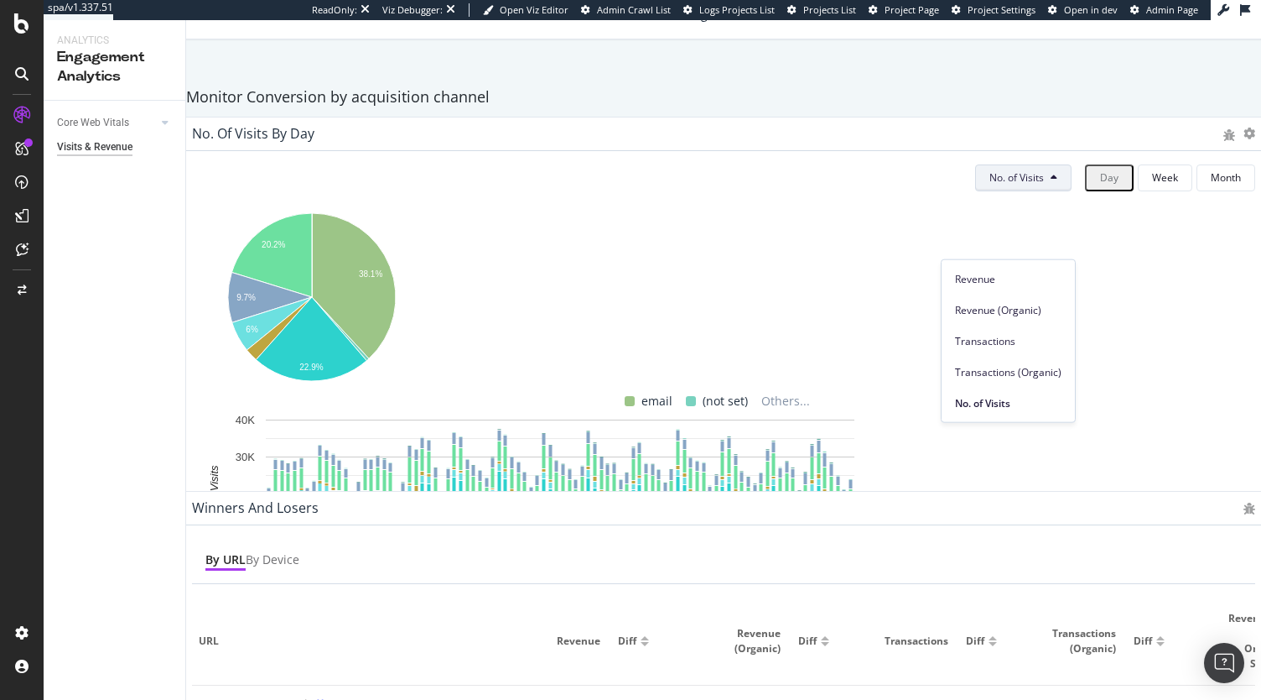
click at [1001, 185] on span "No. of Visits" at bounding box center [1017, 177] width 55 height 14
click at [990, 191] on button "No. of Visits" at bounding box center [1023, 177] width 96 height 27
click at [1039, 299] on div "Revenue (Organic)" at bounding box center [1008, 310] width 133 height 24
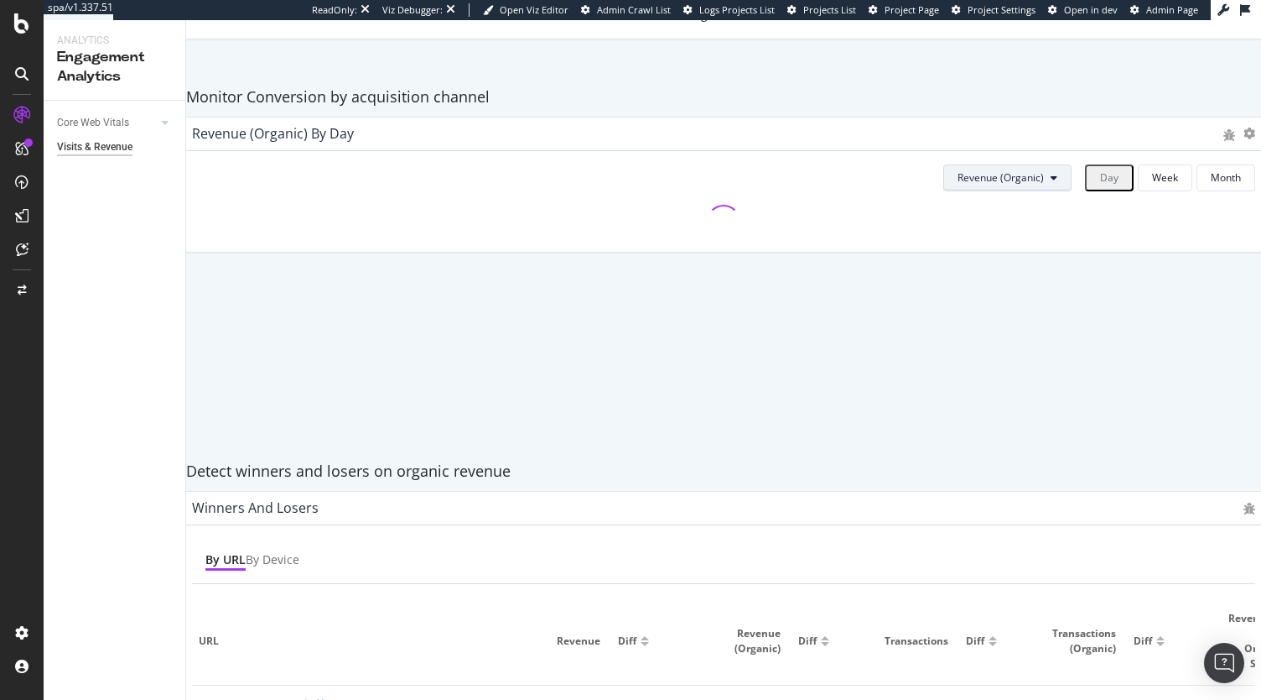
click at [975, 185] on span "Revenue (Organic)" at bounding box center [1001, 177] width 86 height 14
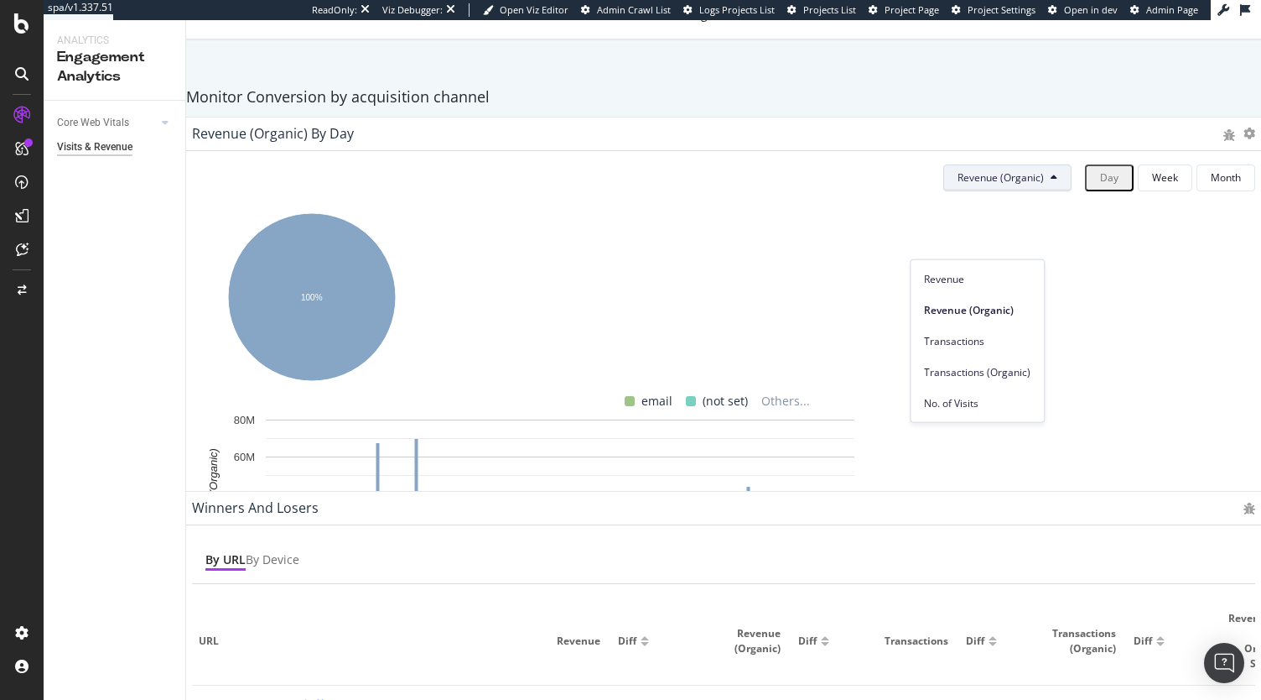
click at [928, 411] on rect "A chart." at bounding box center [560, 504] width 736 height 186
click at [983, 185] on span "Revenue (Organic)" at bounding box center [1001, 177] width 86 height 14
click at [949, 398] on span "No. of Visits" at bounding box center [977, 402] width 107 height 15
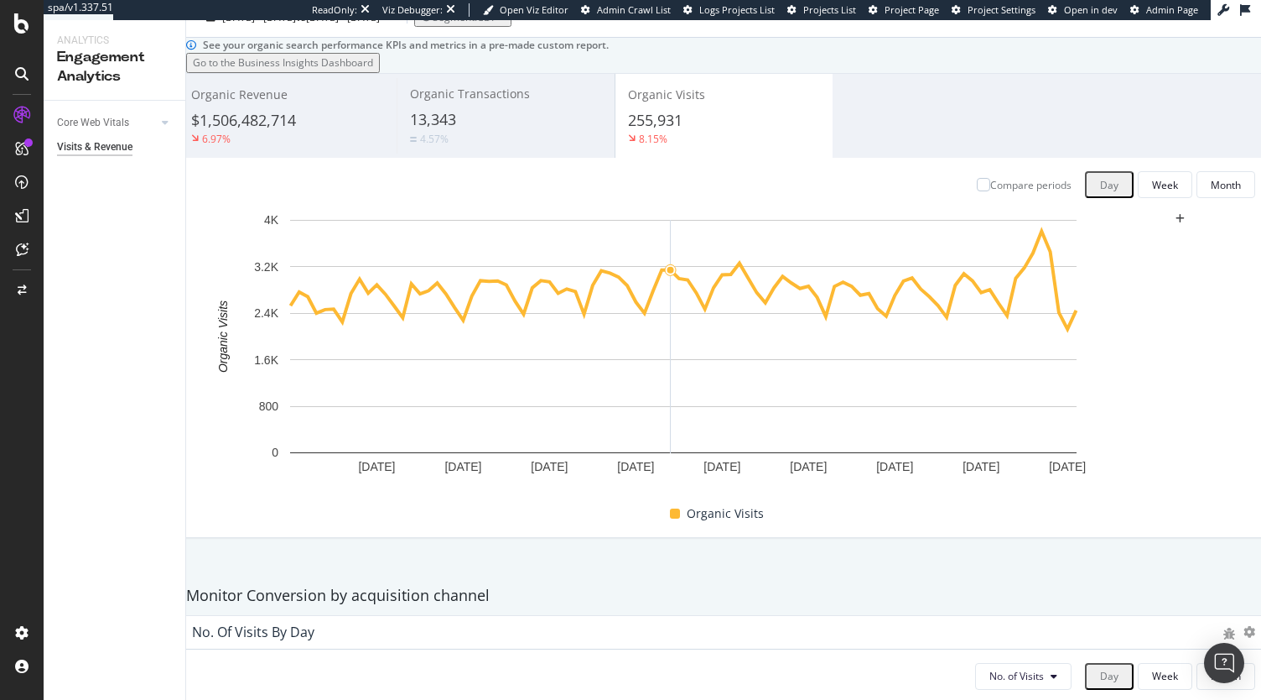
scroll to position [0, 0]
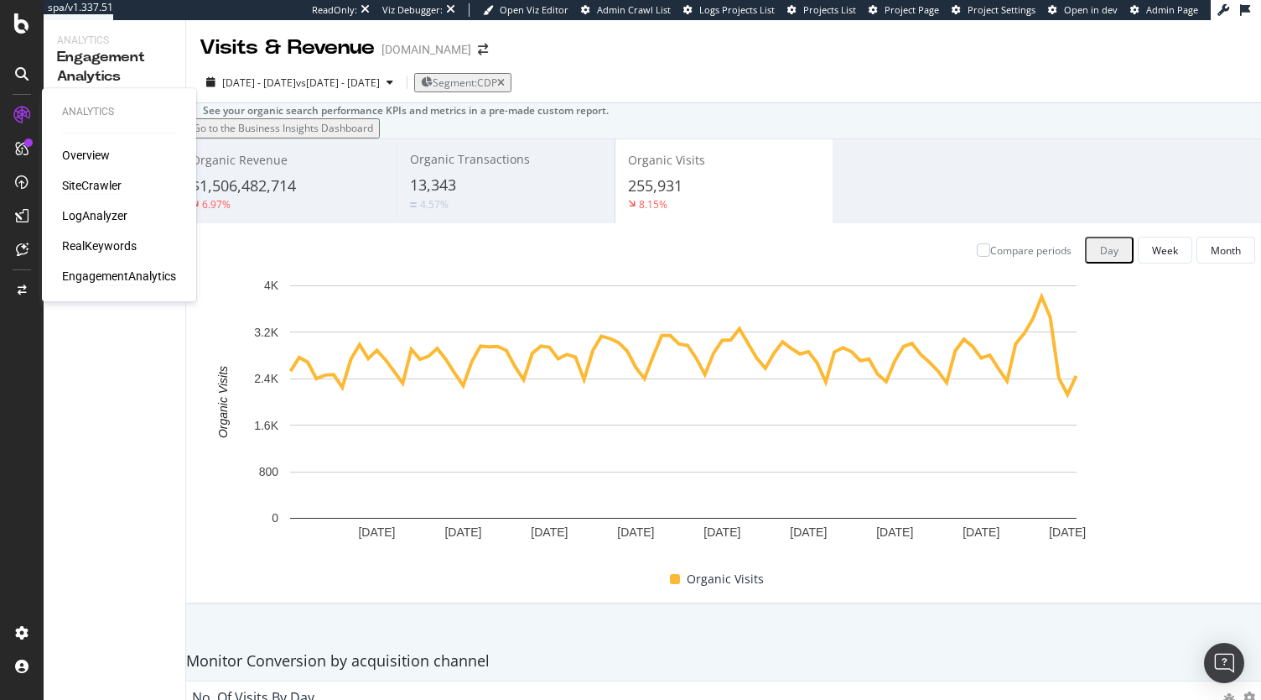
click at [104, 185] on div "SiteCrawler" at bounding box center [92, 185] width 60 height 17
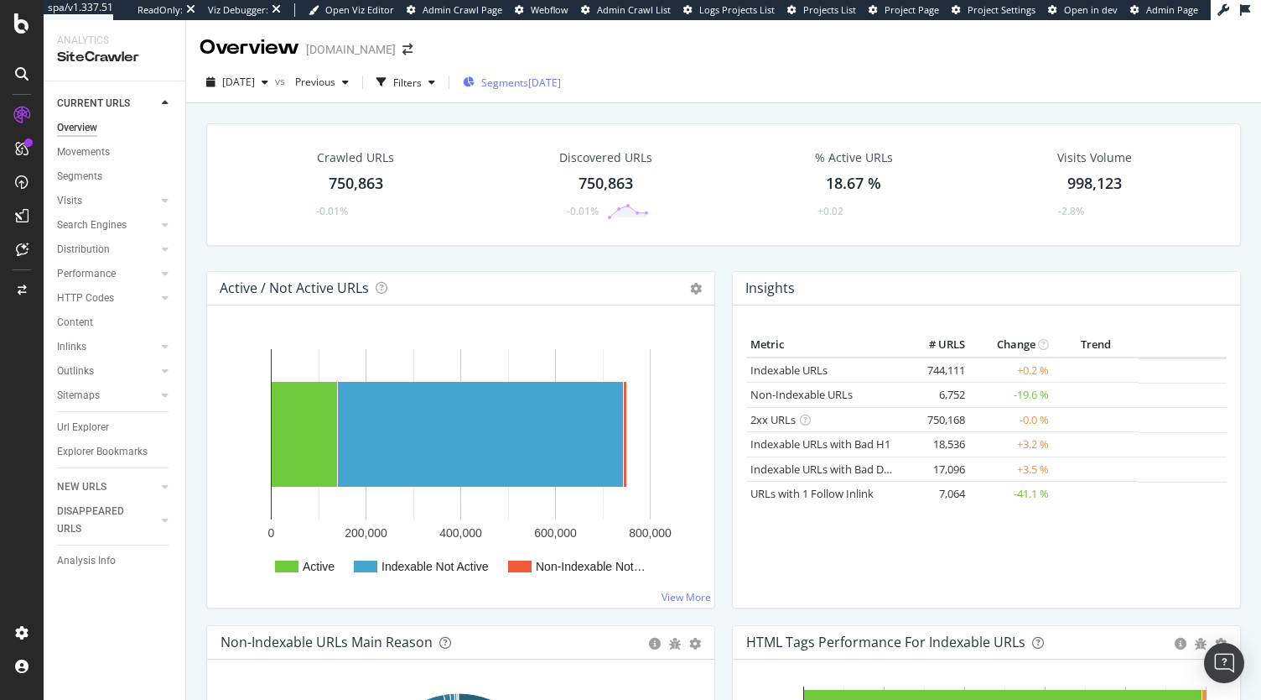
click at [528, 83] on span "Segments" at bounding box center [504, 82] width 47 height 14
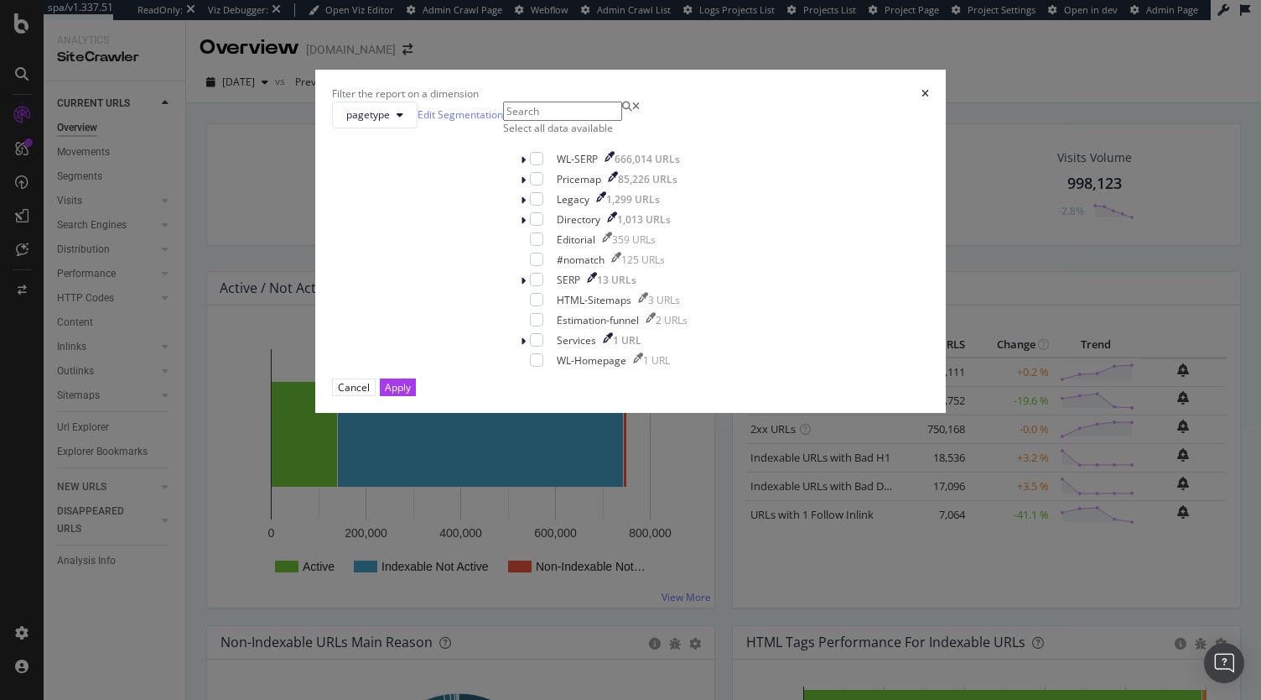
click at [90, 221] on div "Filter the report on a dimension pagetype Edit Segmentation Select all data ava…" at bounding box center [630, 350] width 1261 height 700
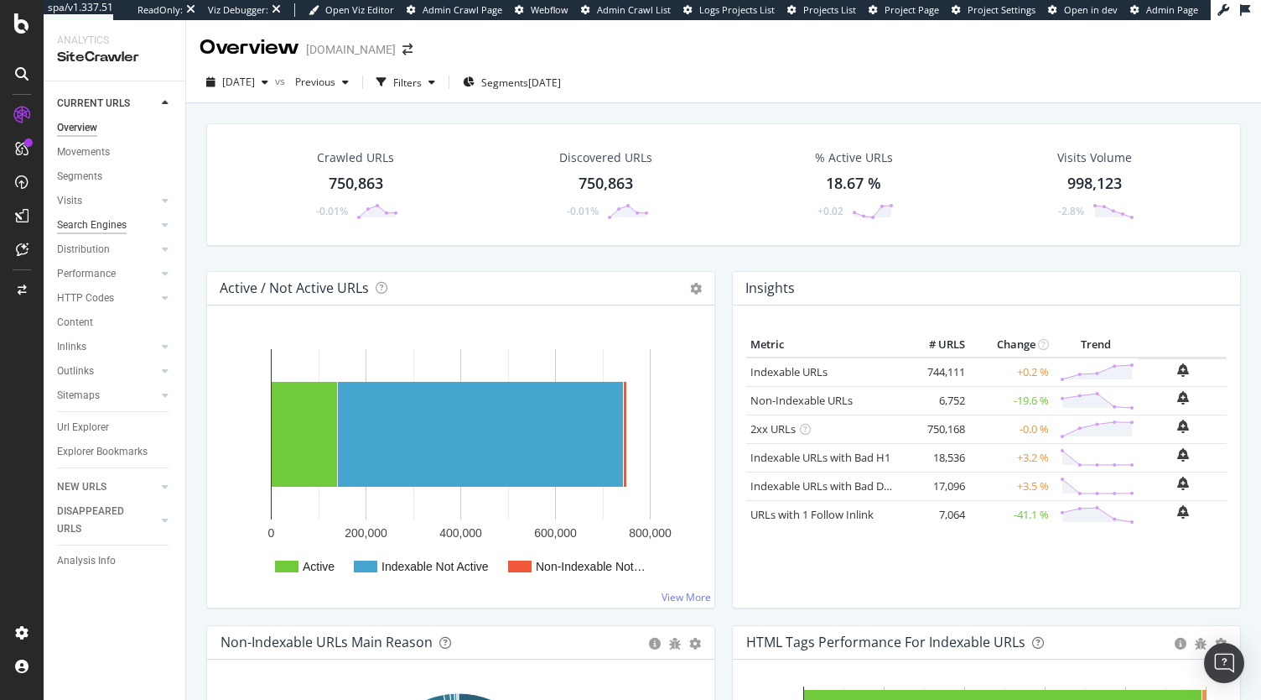
click at [90, 221] on div "Search Engines" at bounding box center [92, 225] width 70 height 18
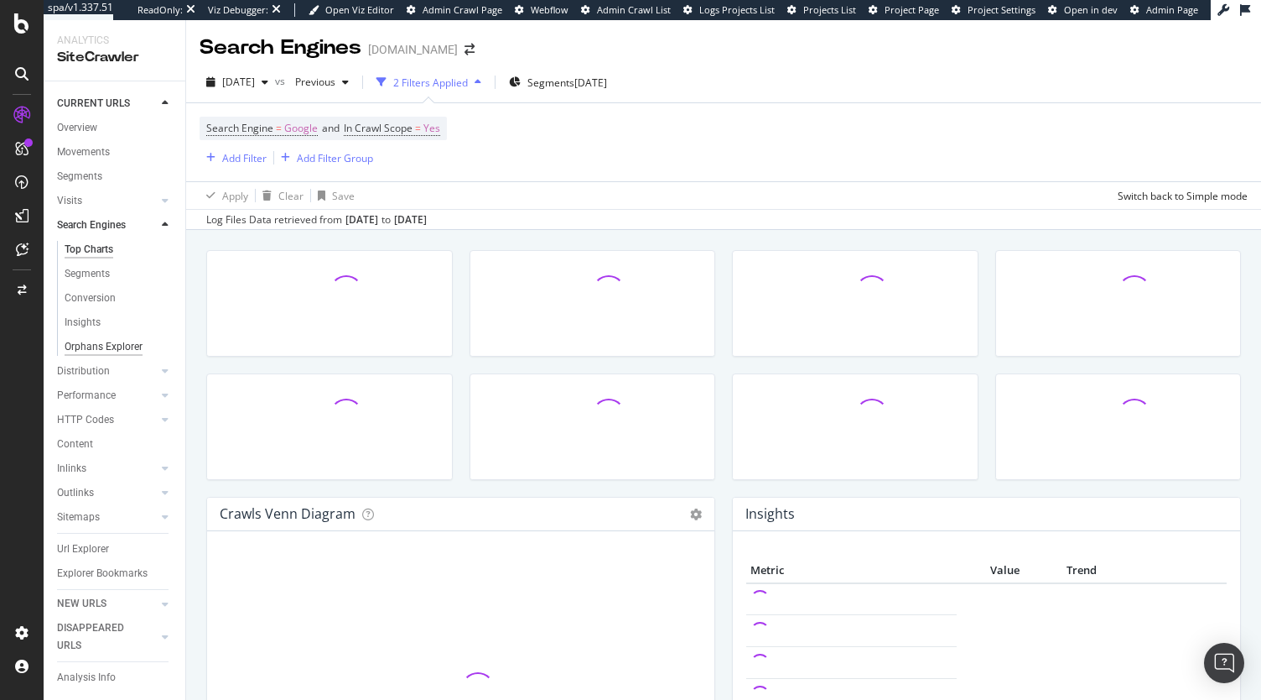
click at [92, 343] on div "Orphans Explorer" at bounding box center [104, 347] width 78 height 18
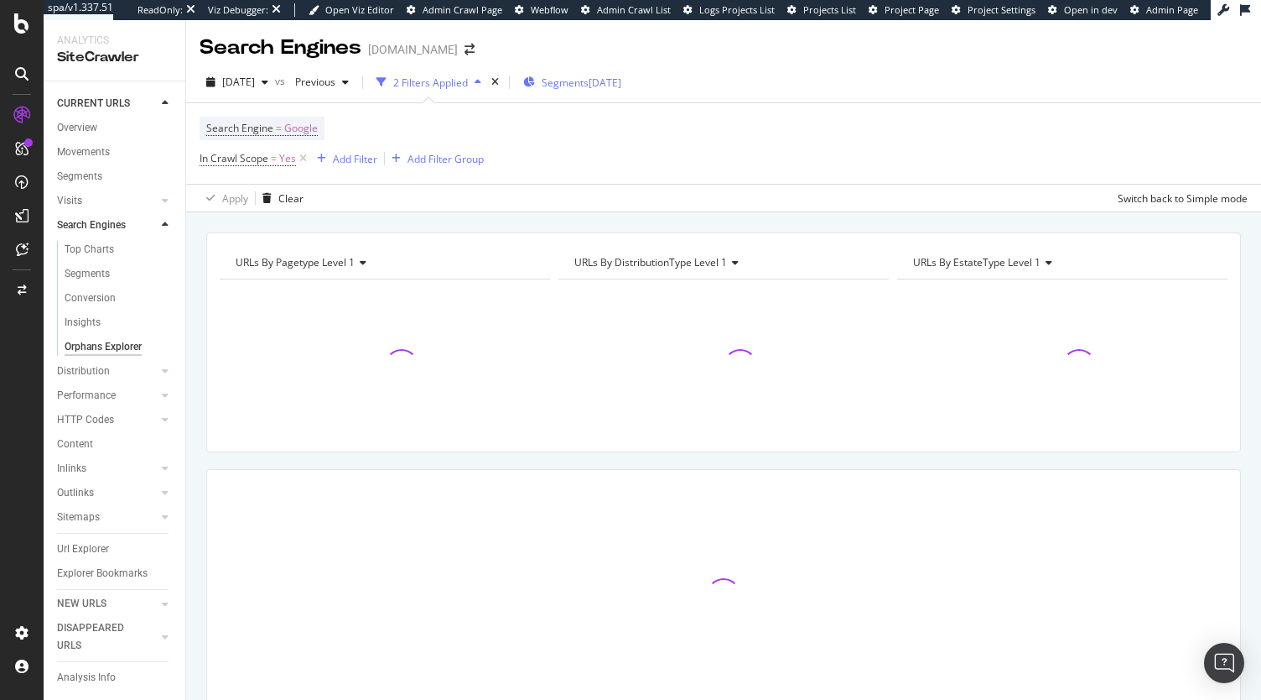
click at [589, 81] on span "Segments" at bounding box center [565, 82] width 47 height 14
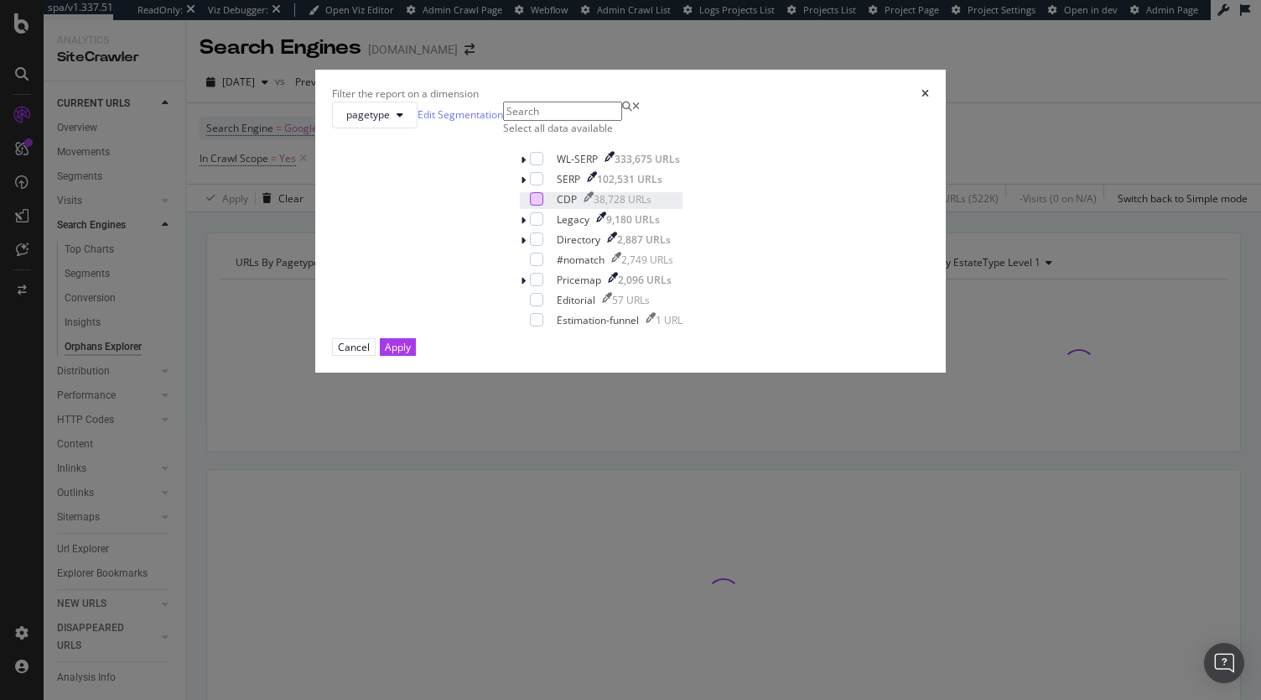
click at [530, 205] on div "modal" at bounding box center [536, 198] width 13 height 13
click at [411, 354] on div "Apply" at bounding box center [398, 347] width 26 height 14
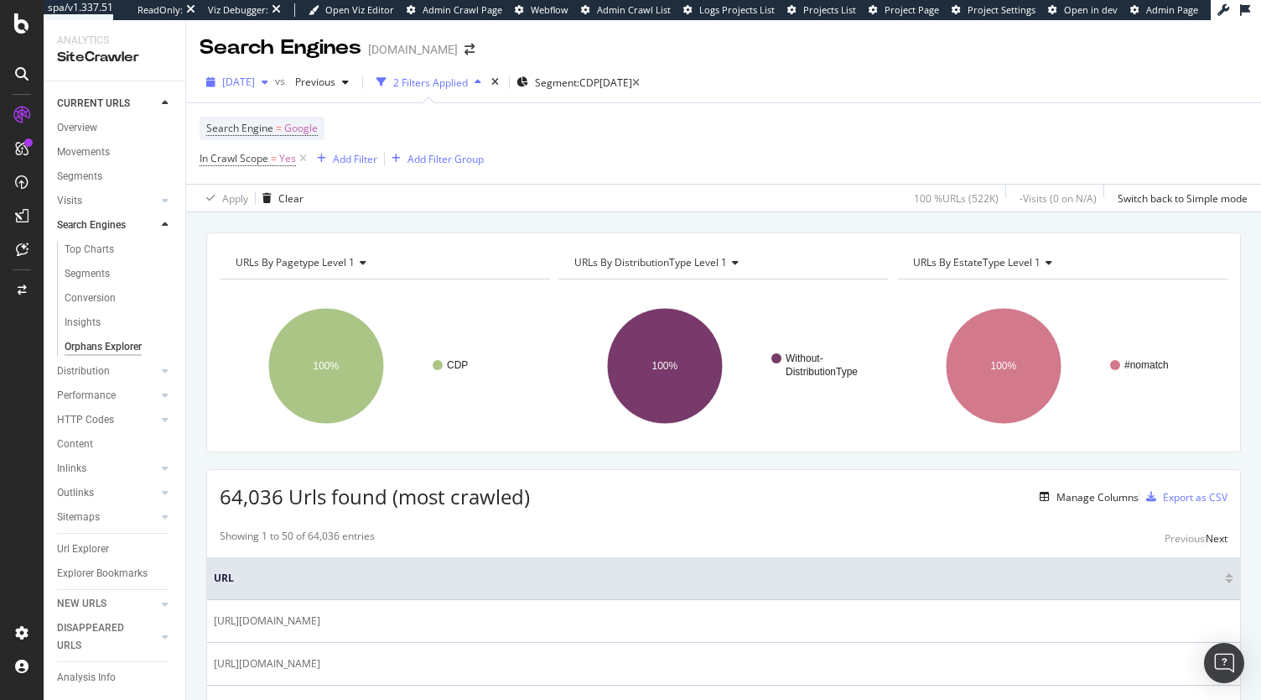
click at [255, 80] on span "2025 Sep. 26th" at bounding box center [238, 82] width 33 height 14
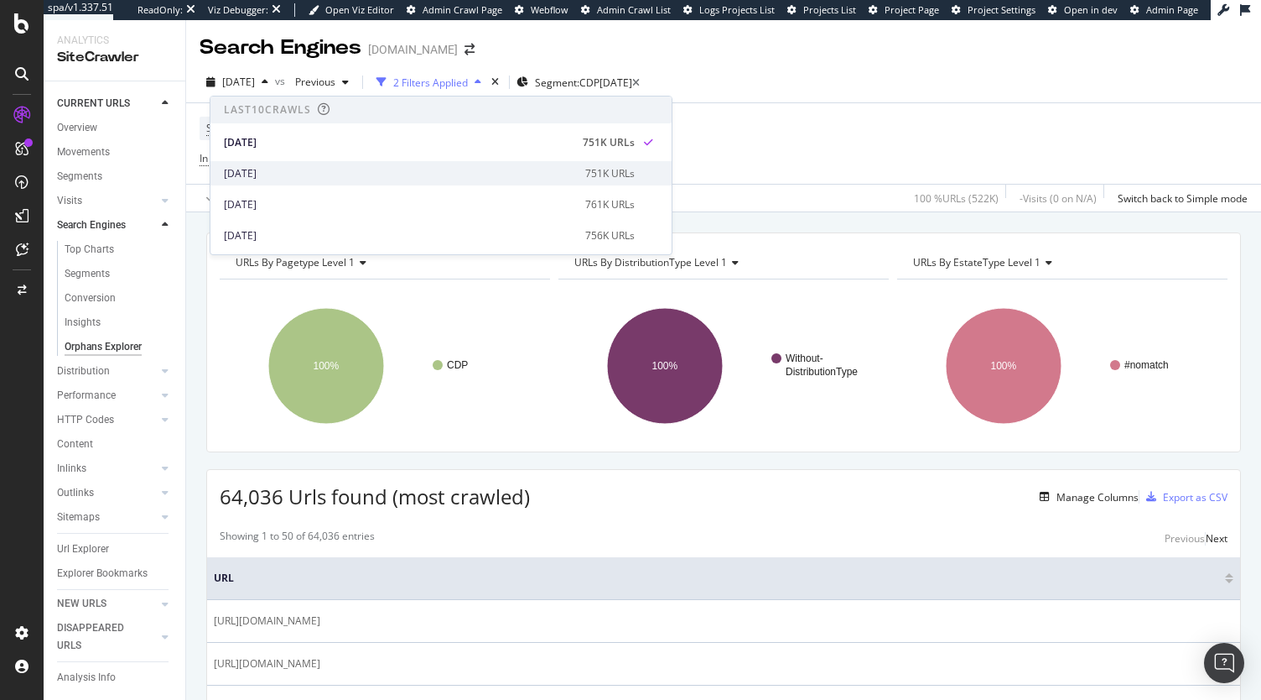
click at [300, 167] on div "2025 Sep. 19th" at bounding box center [399, 173] width 351 height 15
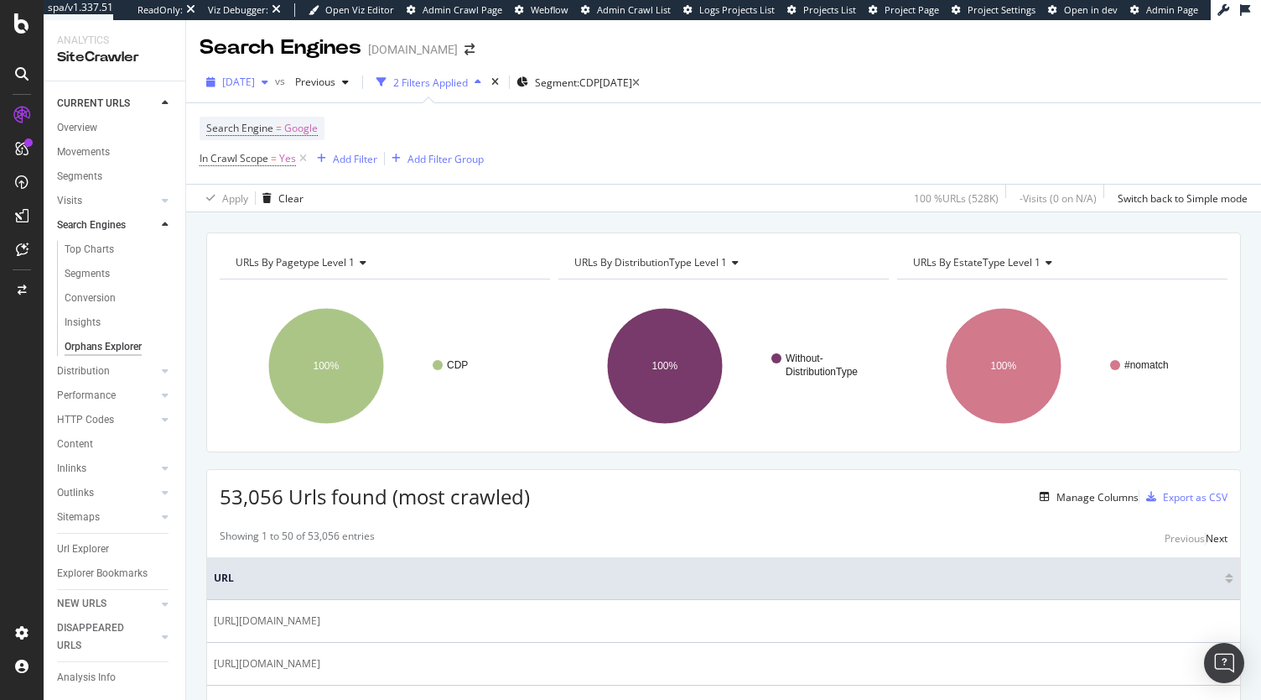
click at [255, 81] on span "2025 Sep. 19th" at bounding box center [238, 82] width 33 height 14
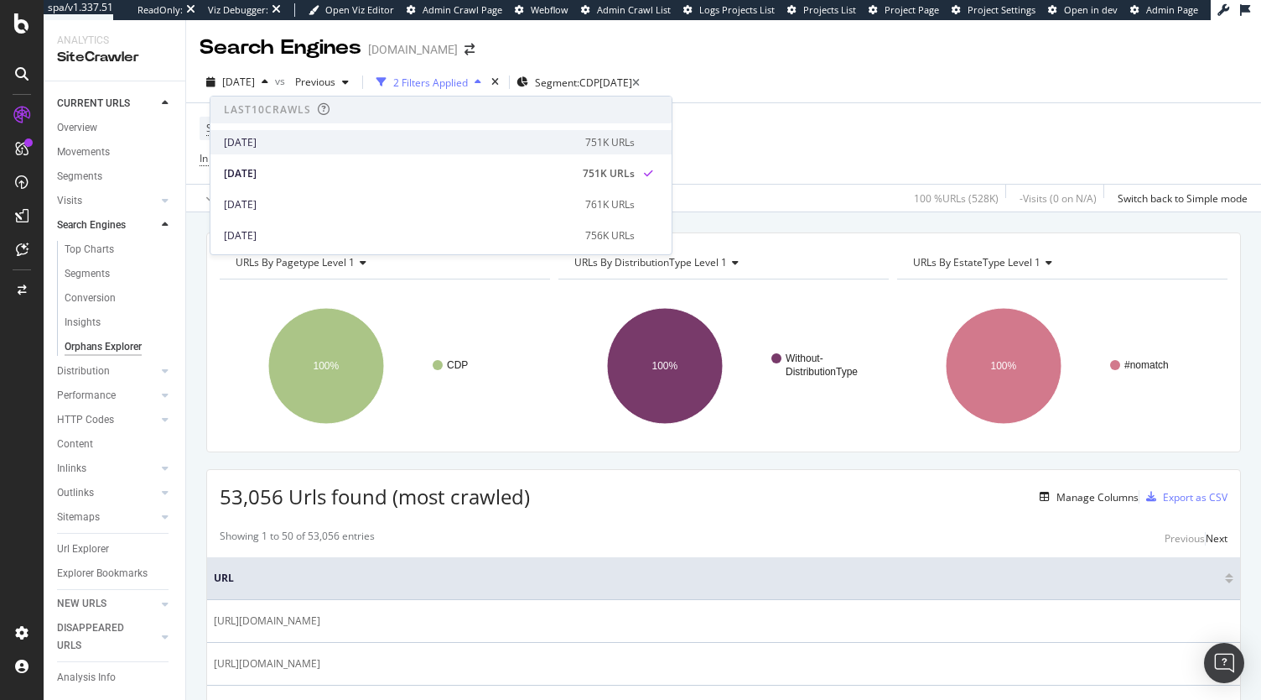
click at [320, 142] on div "2025 Sep. 26th" at bounding box center [399, 142] width 351 height 15
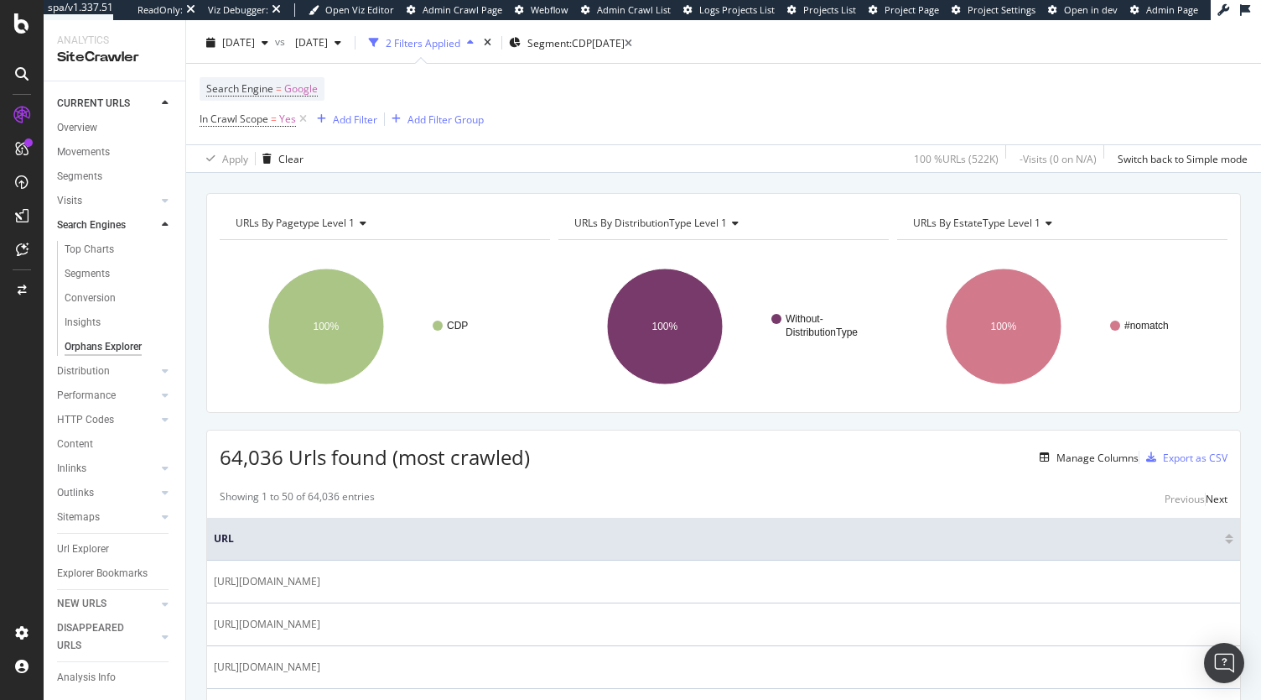
scroll to position [45, 0]
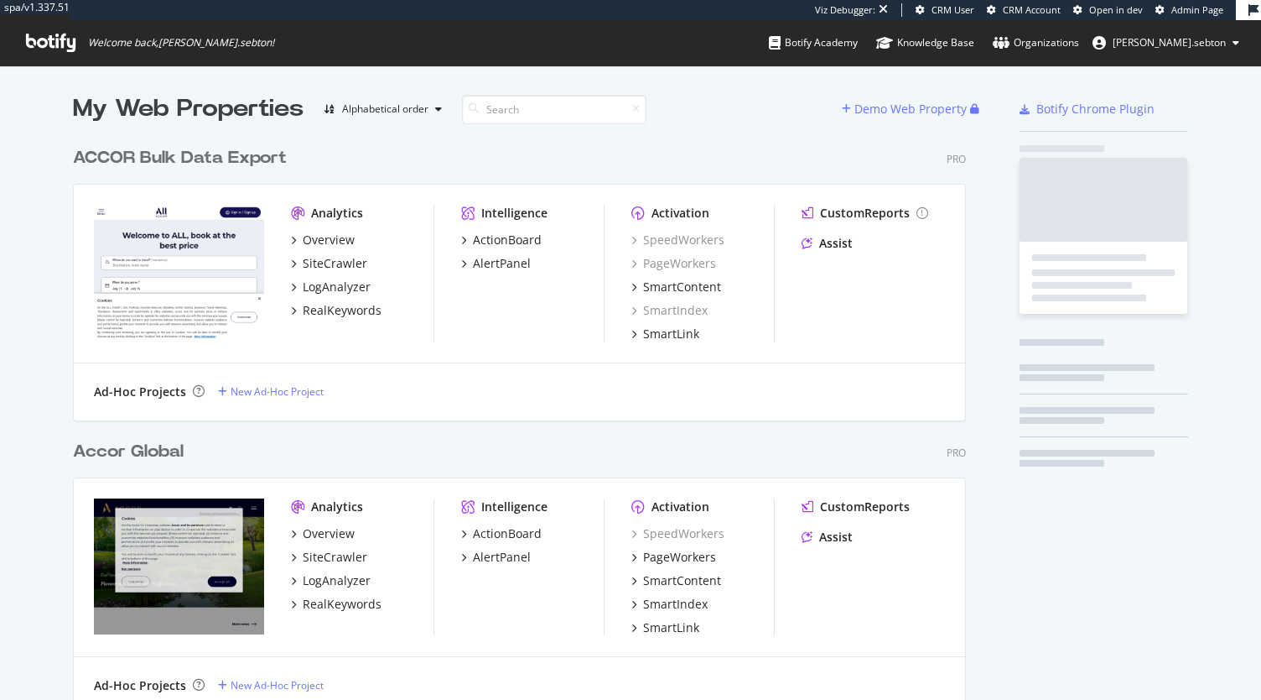
scroll to position [3657, 893]
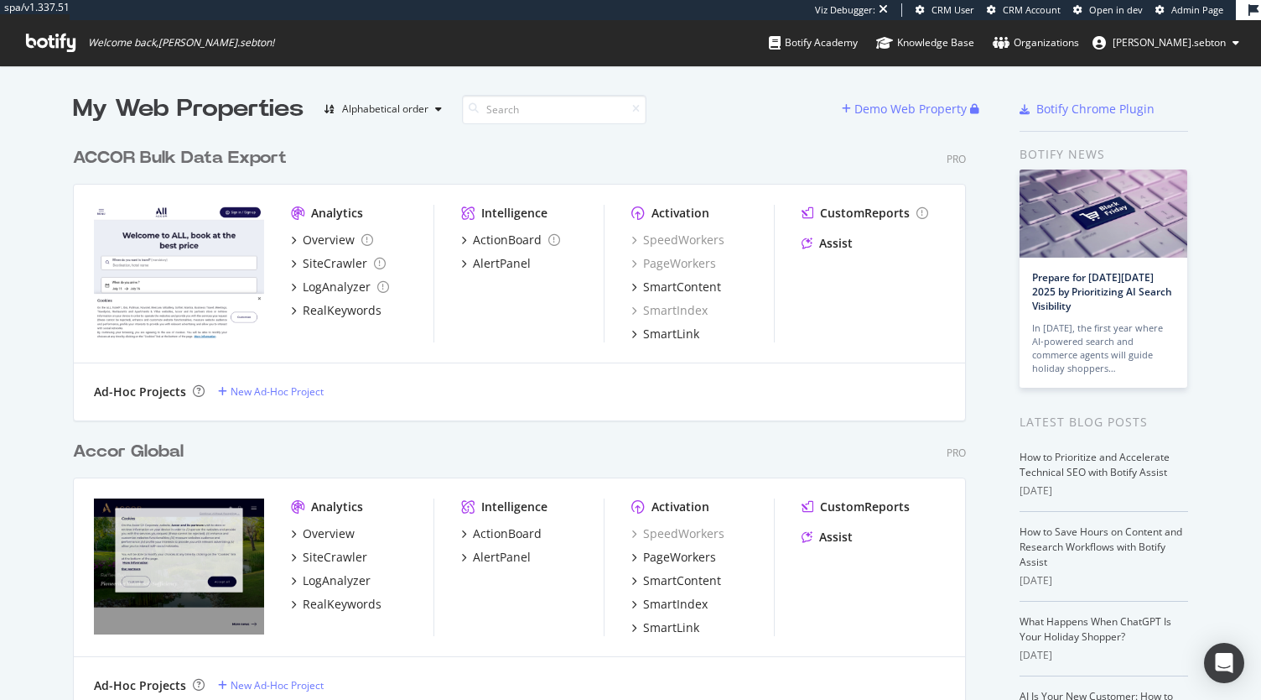
click at [167, 460] on div "Accor Global" at bounding box center [128, 451] width 111 height 24
